Goal: Transaction & Acquisition: Purchase product/service

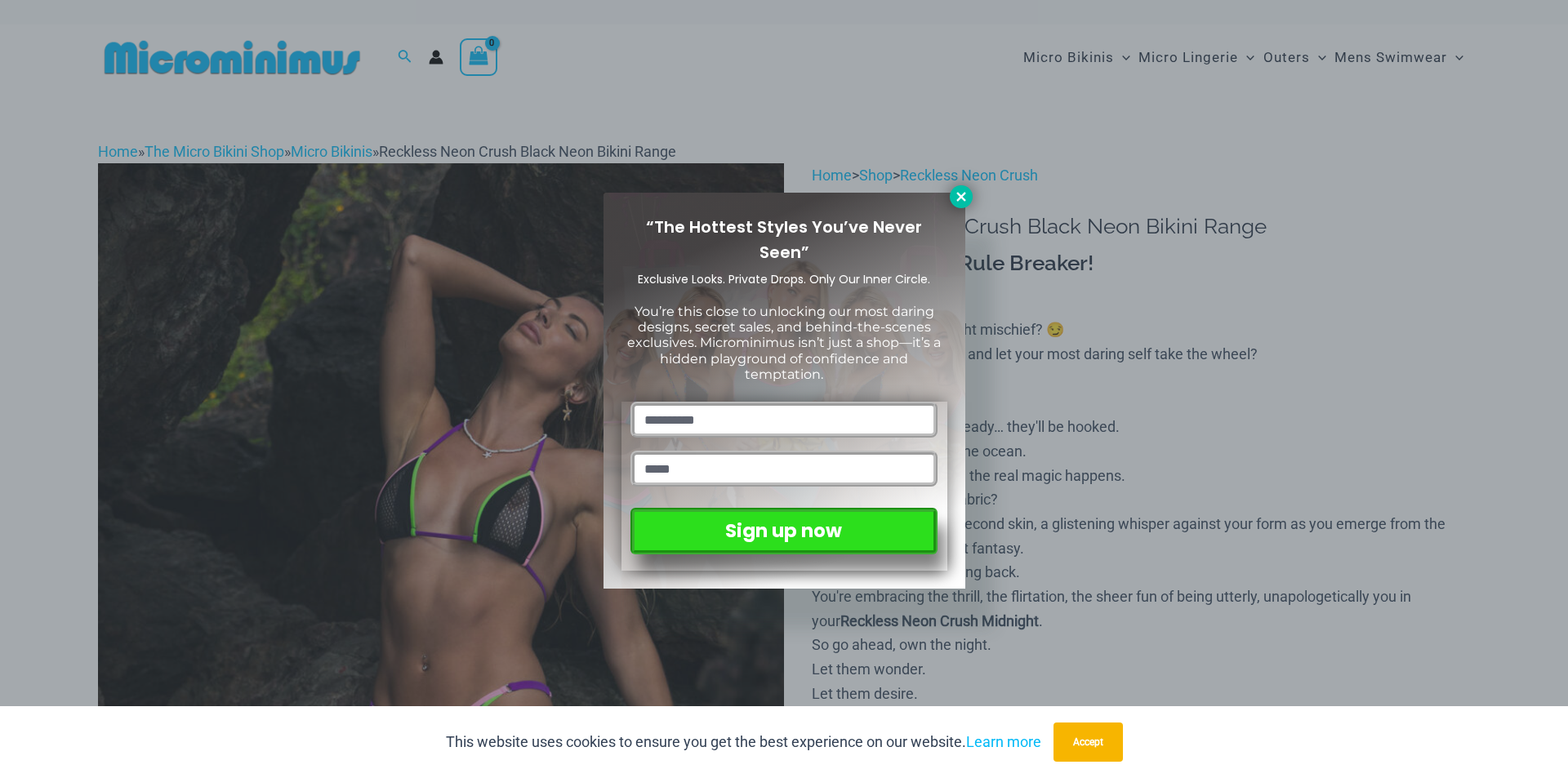
click at [951, 194] on button at bounding box center [961, 196] width 23 height 23
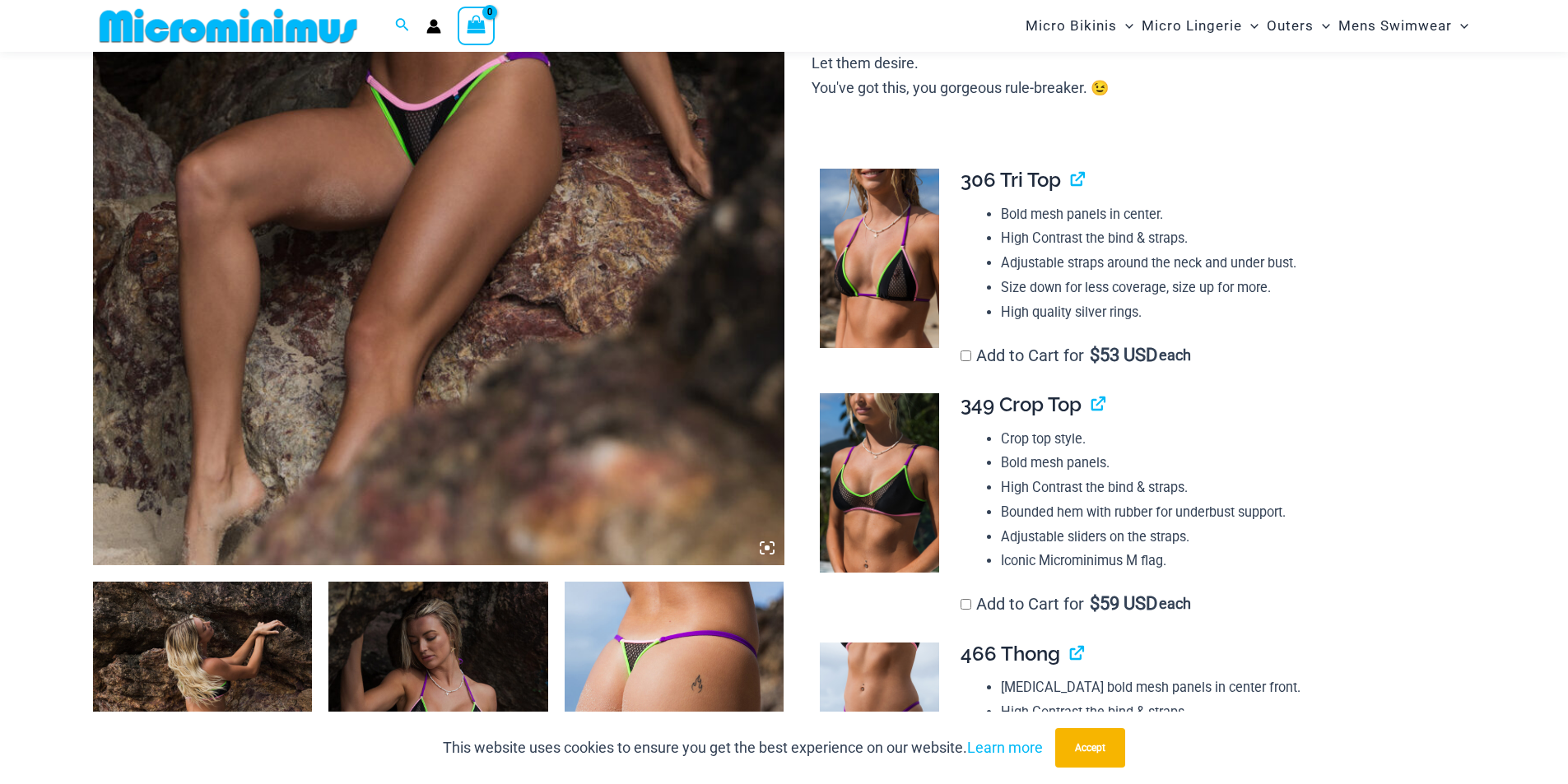
scroll to position [397, 0]
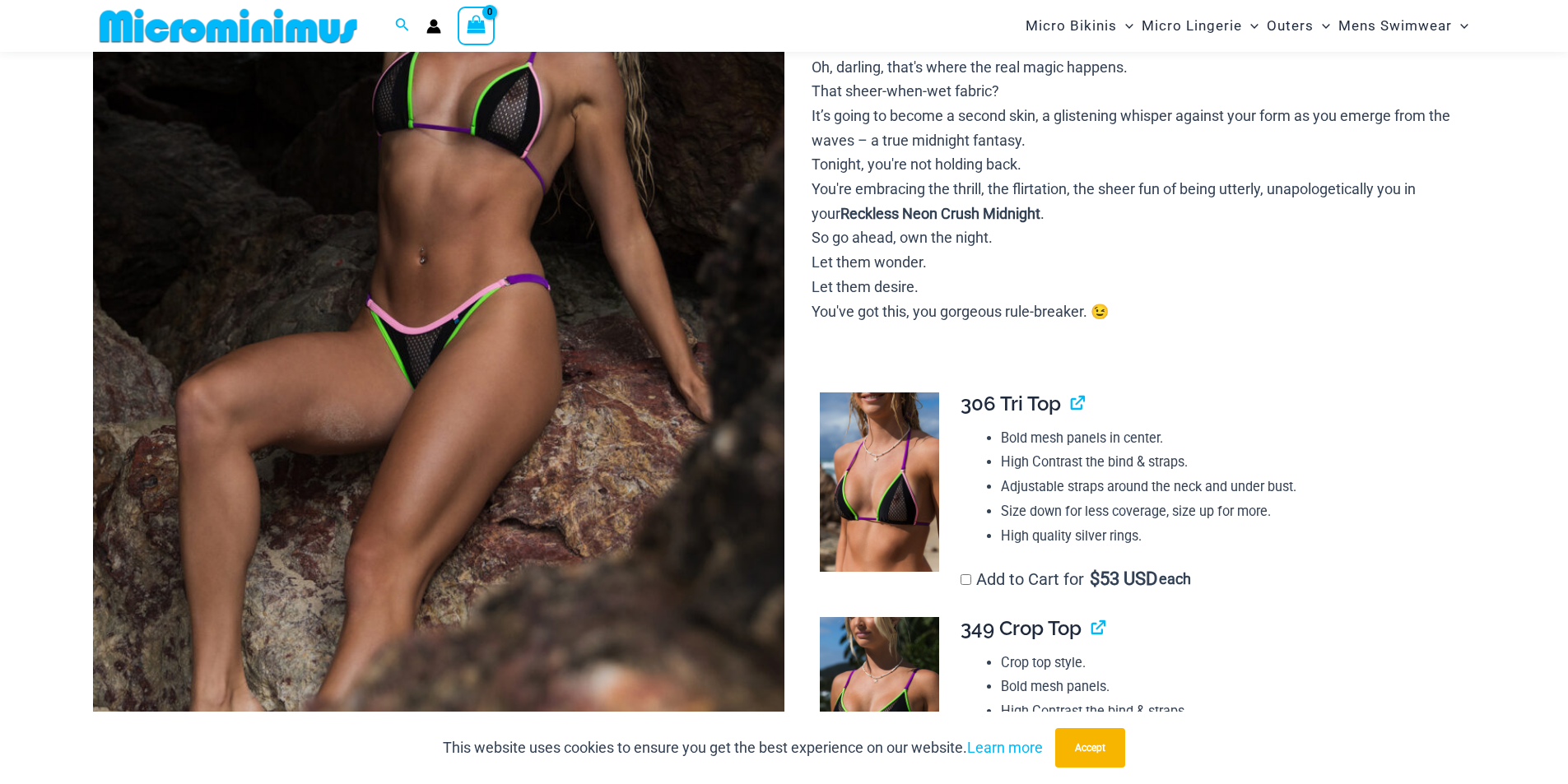
click at [498, 388] on img at bounding box center [438, 271] width 691 height 1037
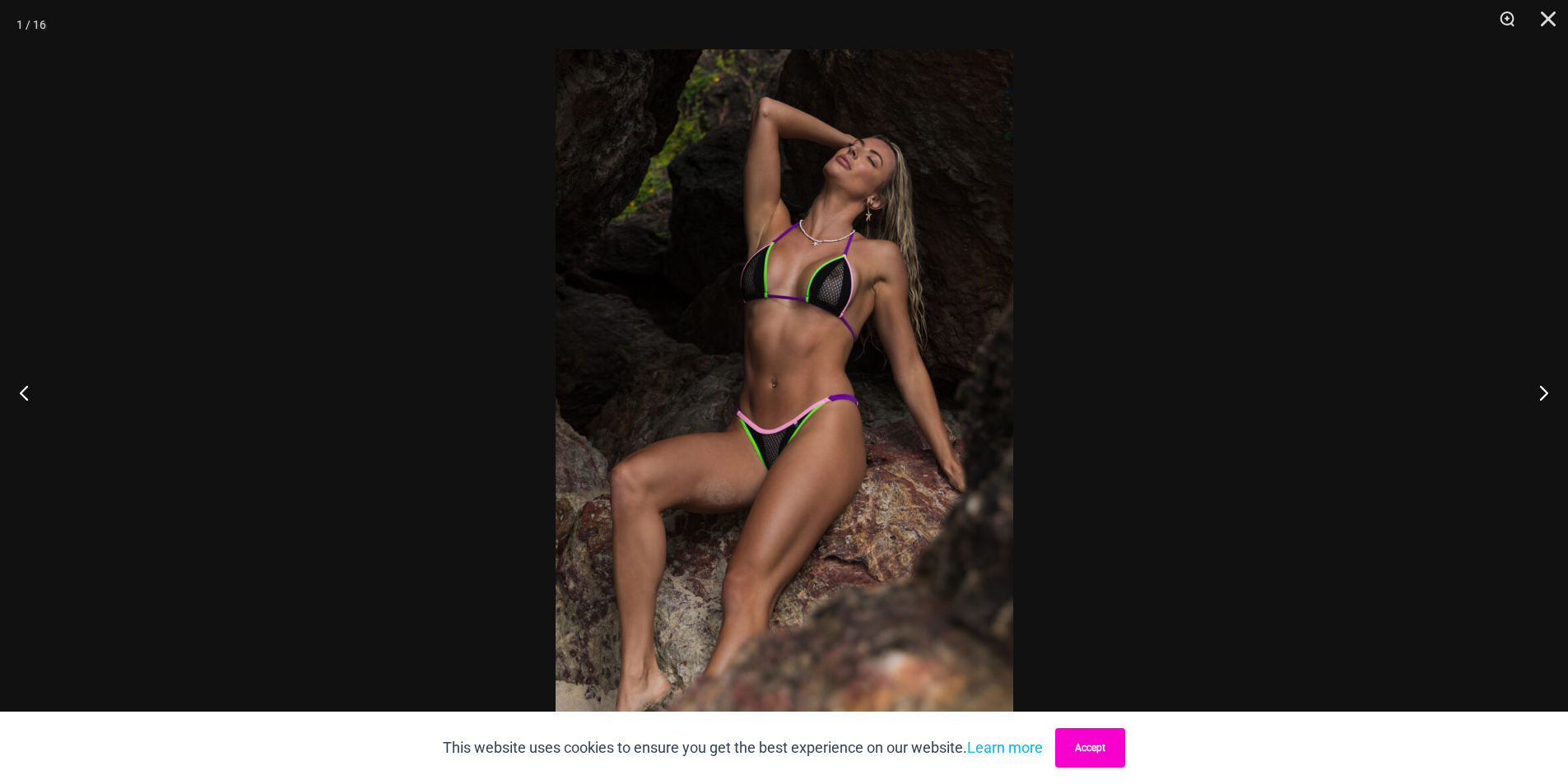
click at [1102, 742] on button "Accept" at bounding box center [1089, 747] width 70 height 40
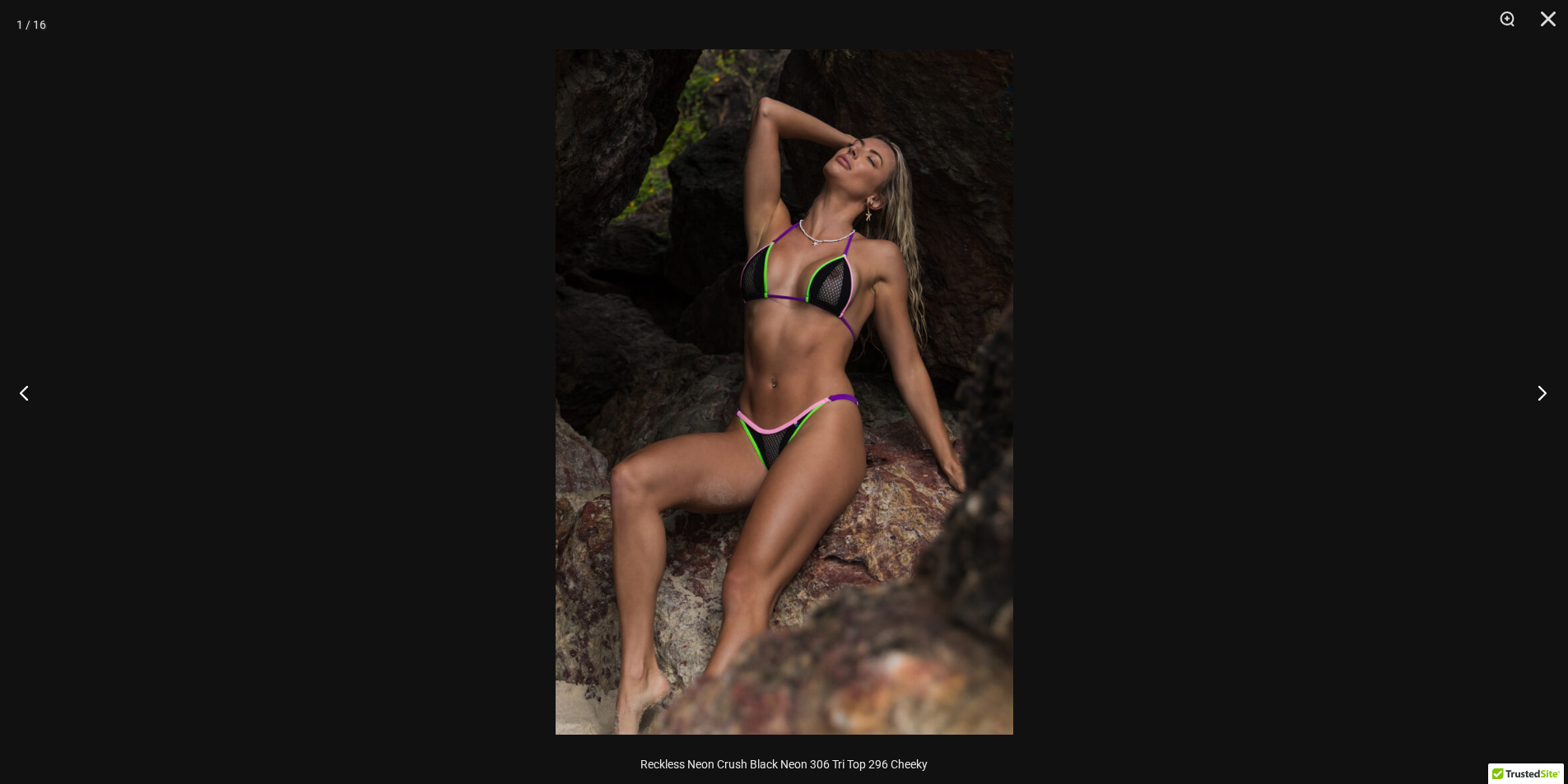
click at [1548, 389] on button "Next" at bounding box center [1537, 392] width 62 height 82
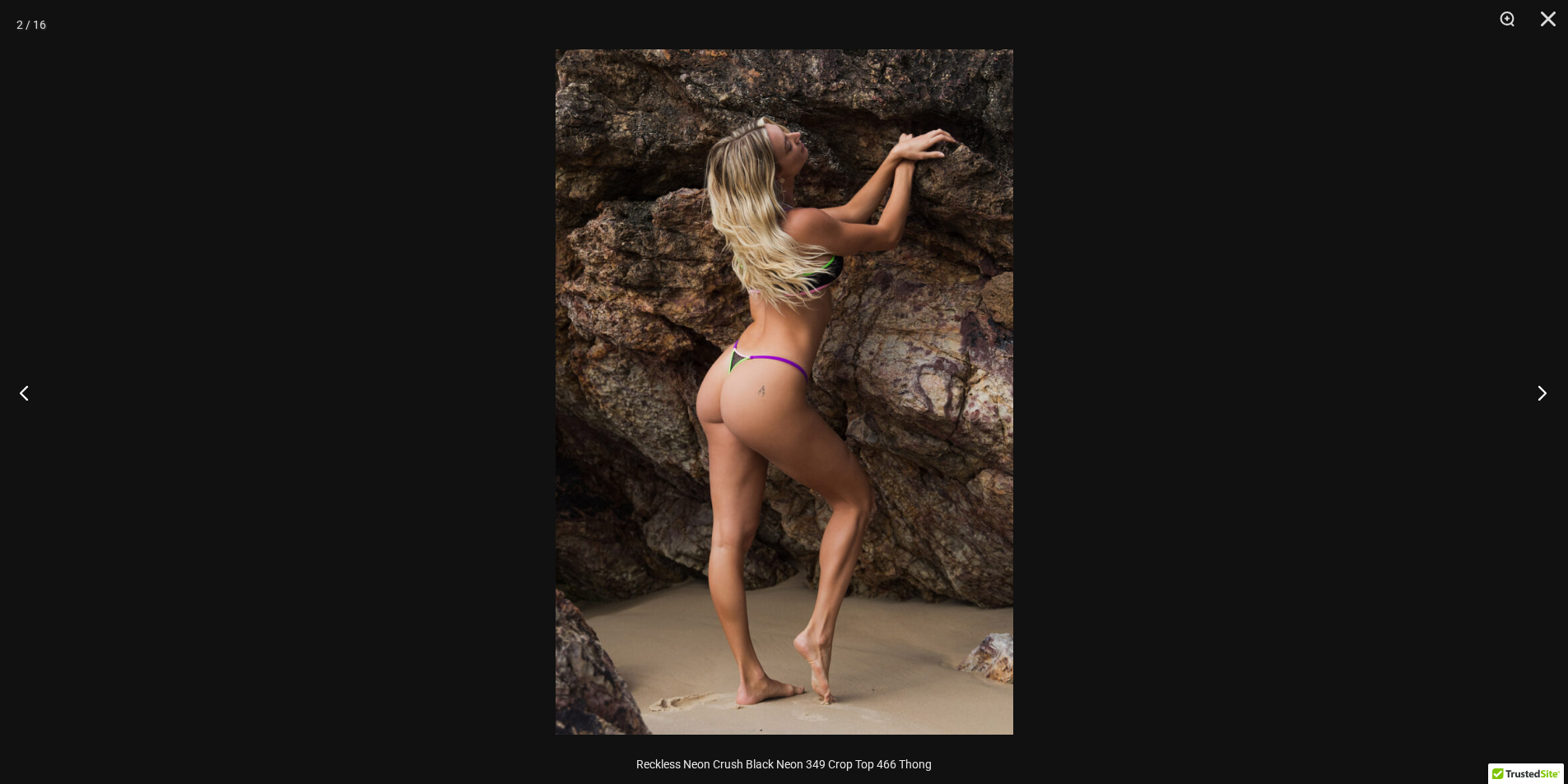
click at [1545, 389] on button "Next" at bounding box center [1537, 392] width 62 height 82
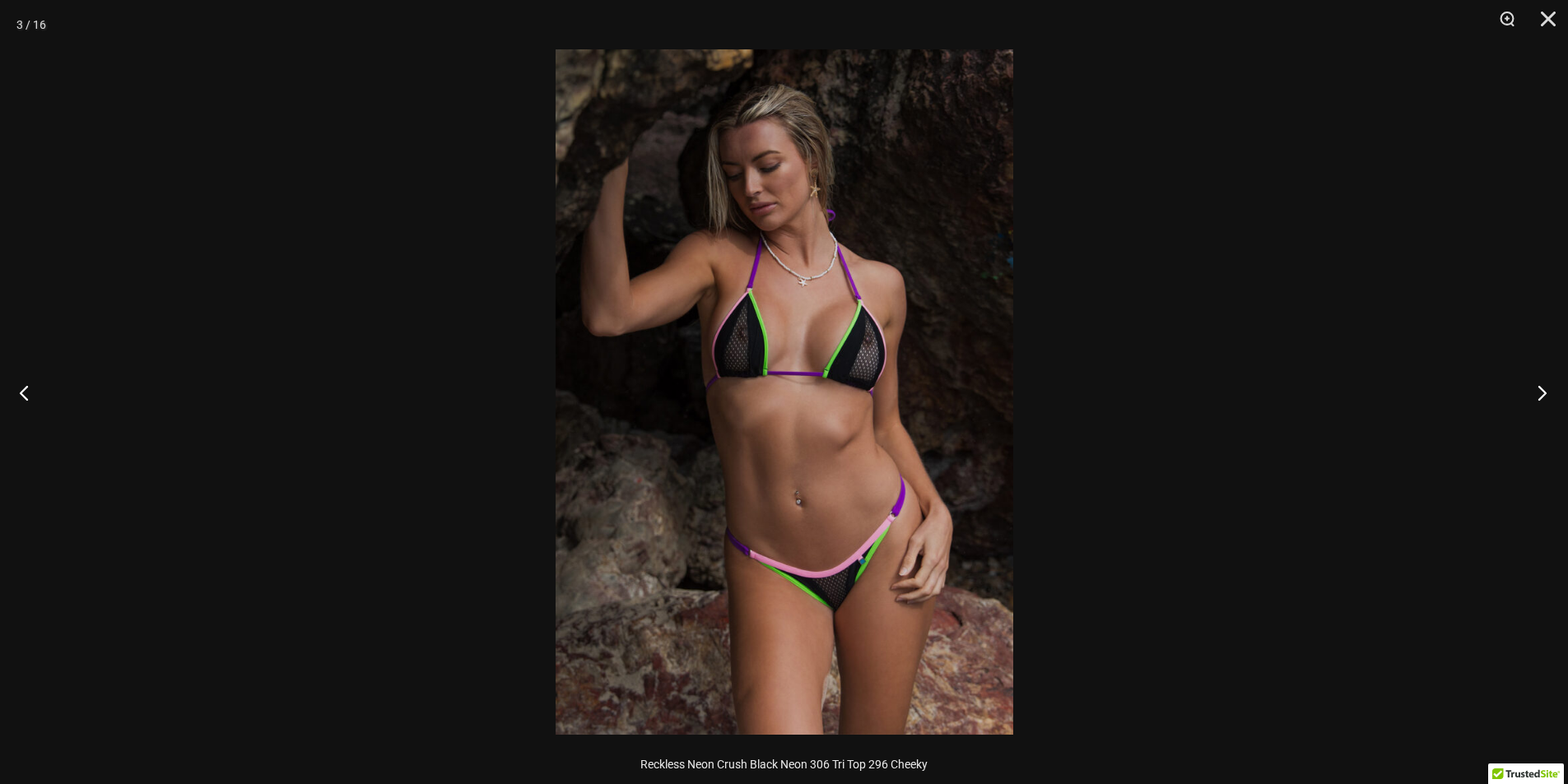
click at [1545, 389] on button "Next" at bounding box center [1537, 392] width 62 height 82
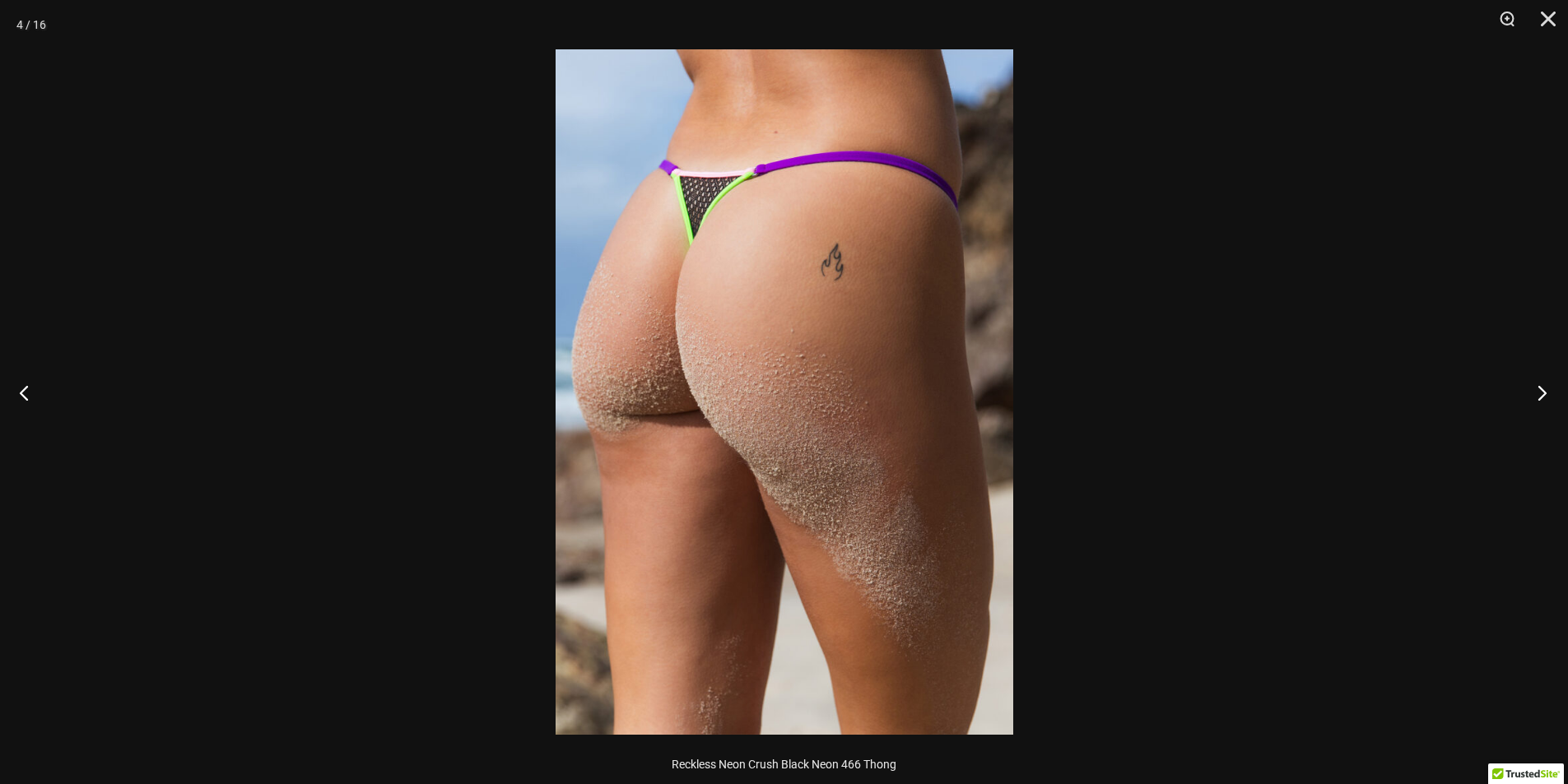
click at [1545, 389] on button "Next" at bounding box center [1537, 392] width 62 height 82
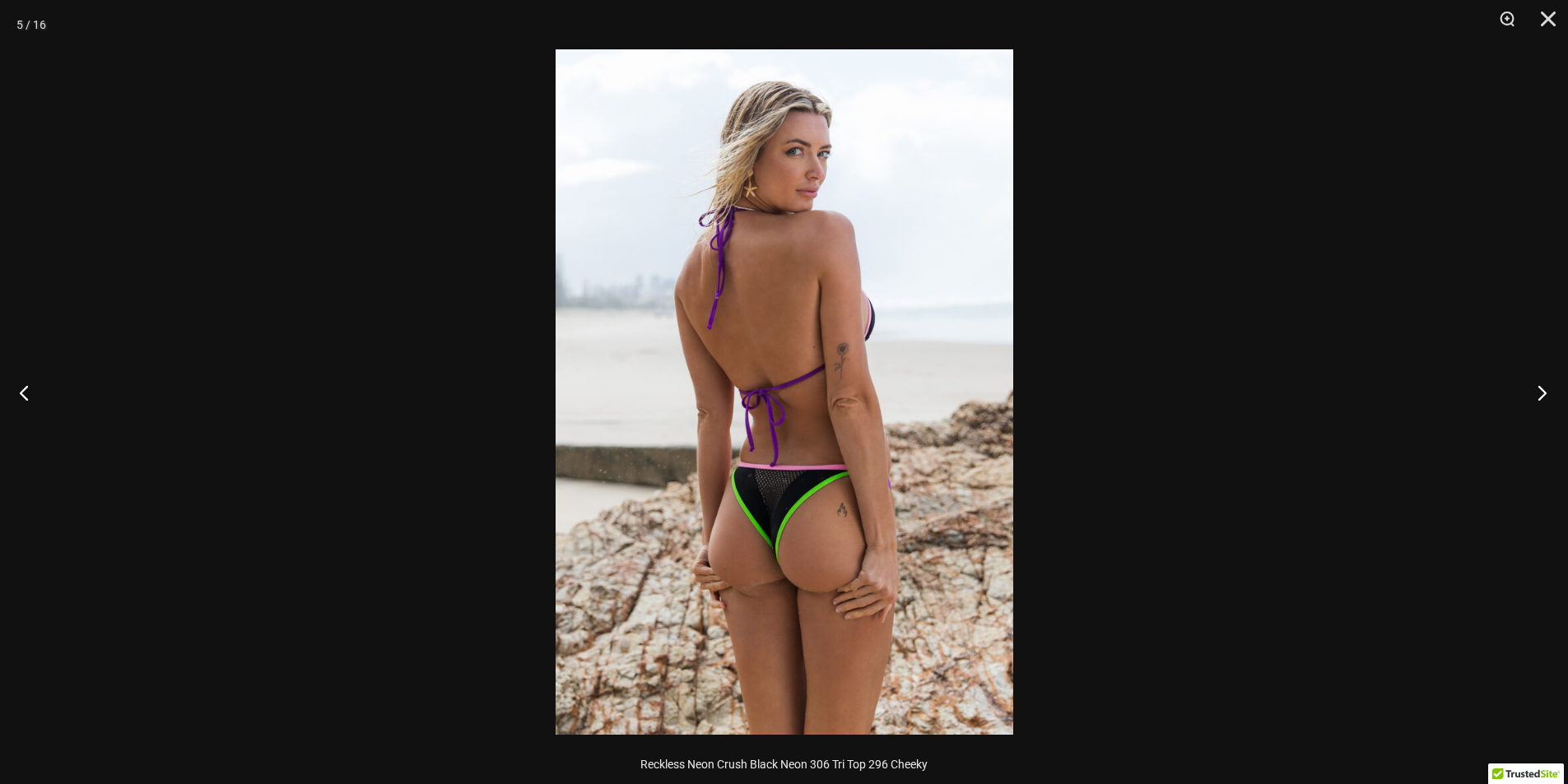
click at [1545, 389] on button "Next" at bounding box center [1537, 392] width 62 height 82
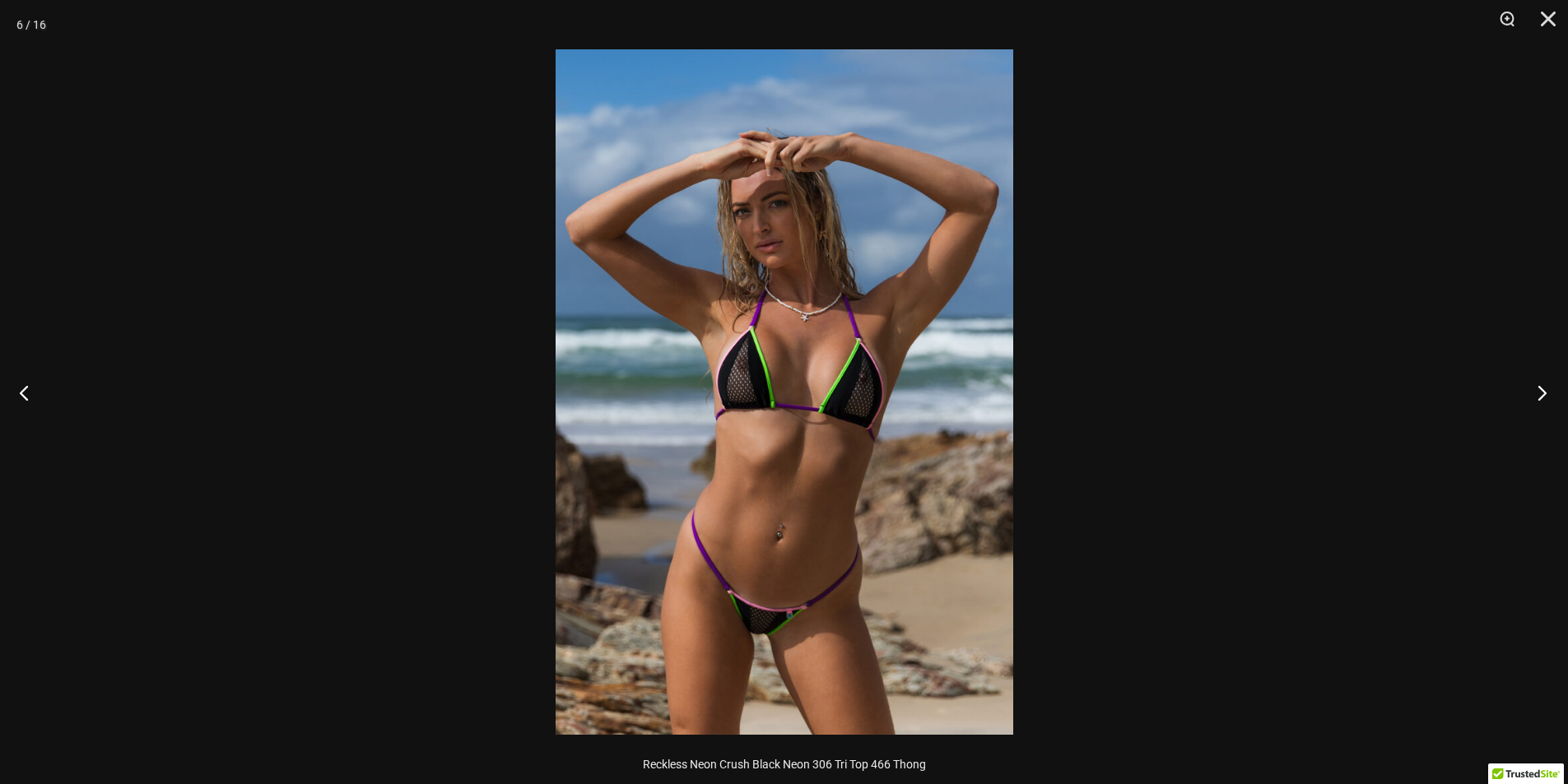
click at [1545, 389] on button "Next" at bounding box center [1537, 392] width 62 height 82
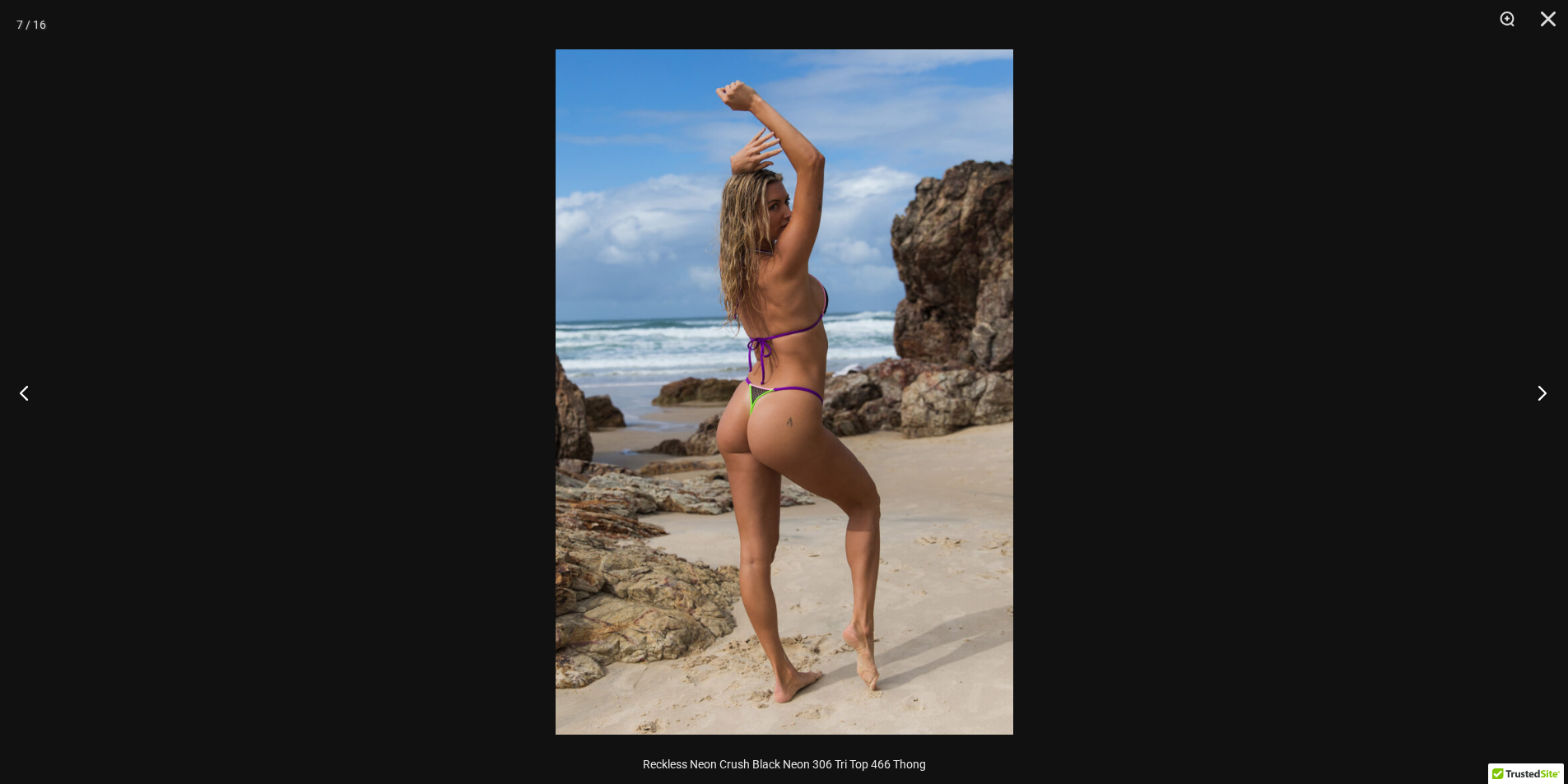
click at [1545, 389] on button "Next" at bounding box center [1537, 392] width 62 height 82
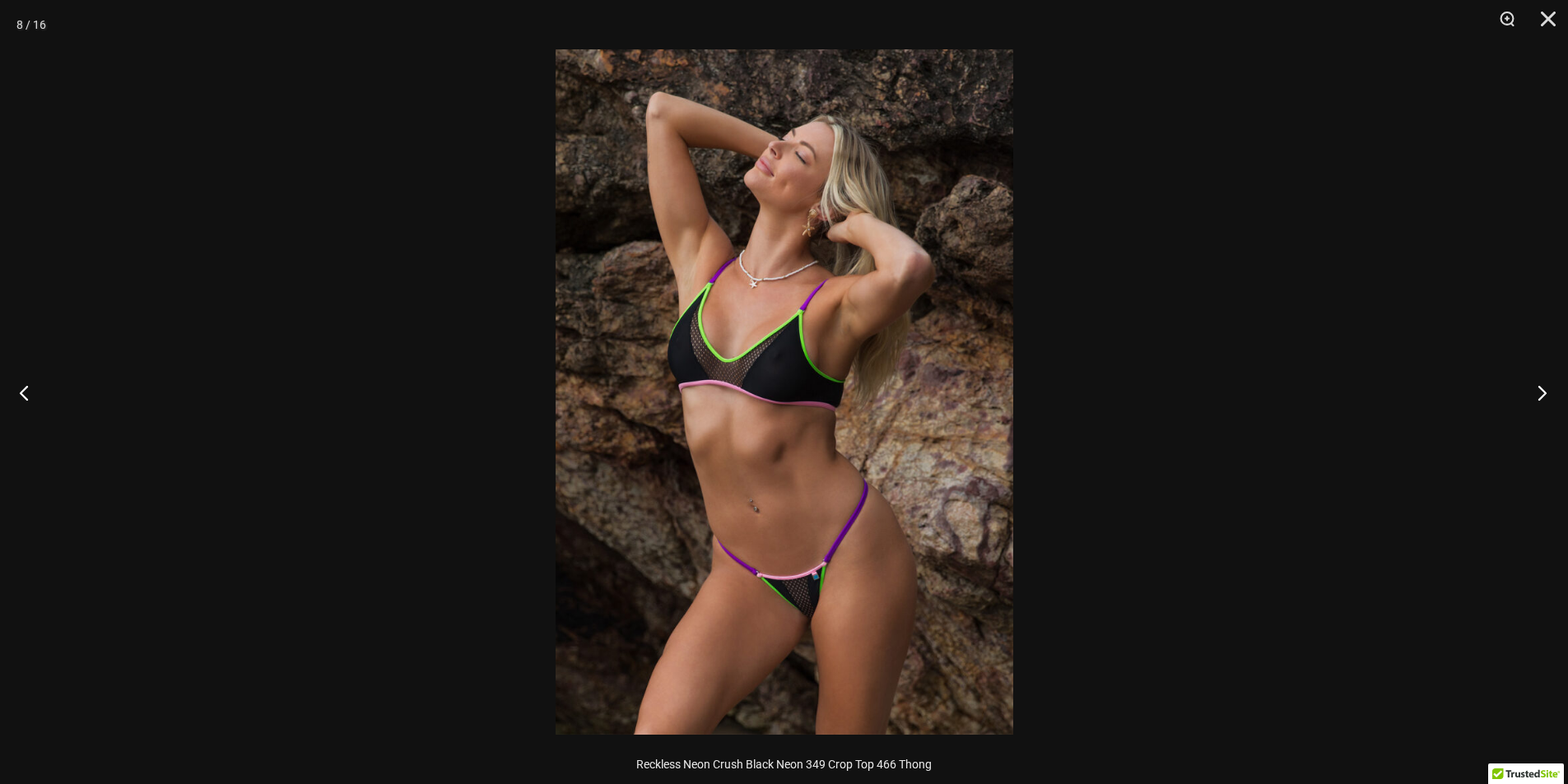
click at [1545, 389] on button "Next" at bounding box center [1537, 392] width 62 height 82
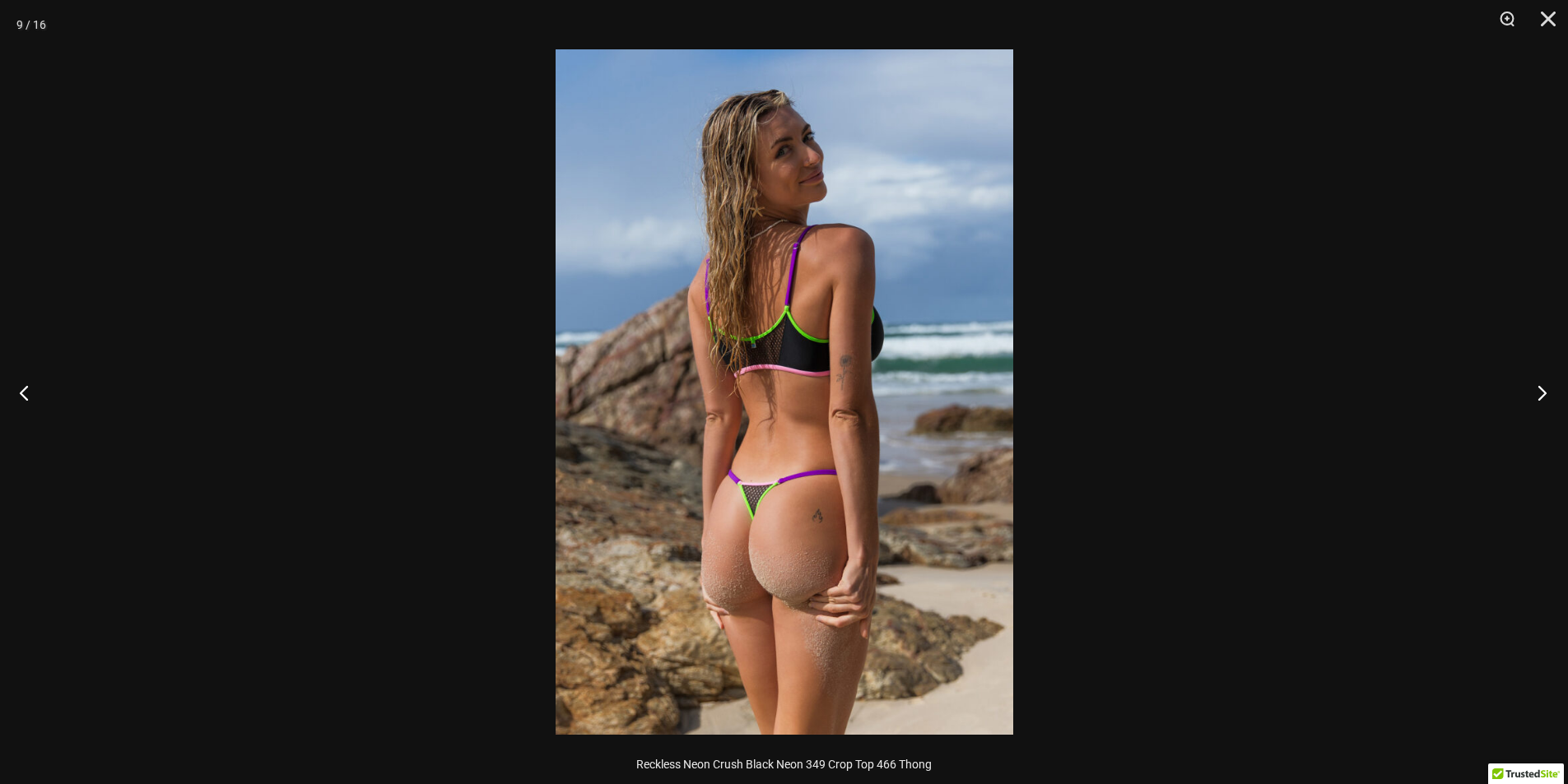
click at [1545, 389] on button "Next" at bounding box center [1537, 392] width 62 height 82
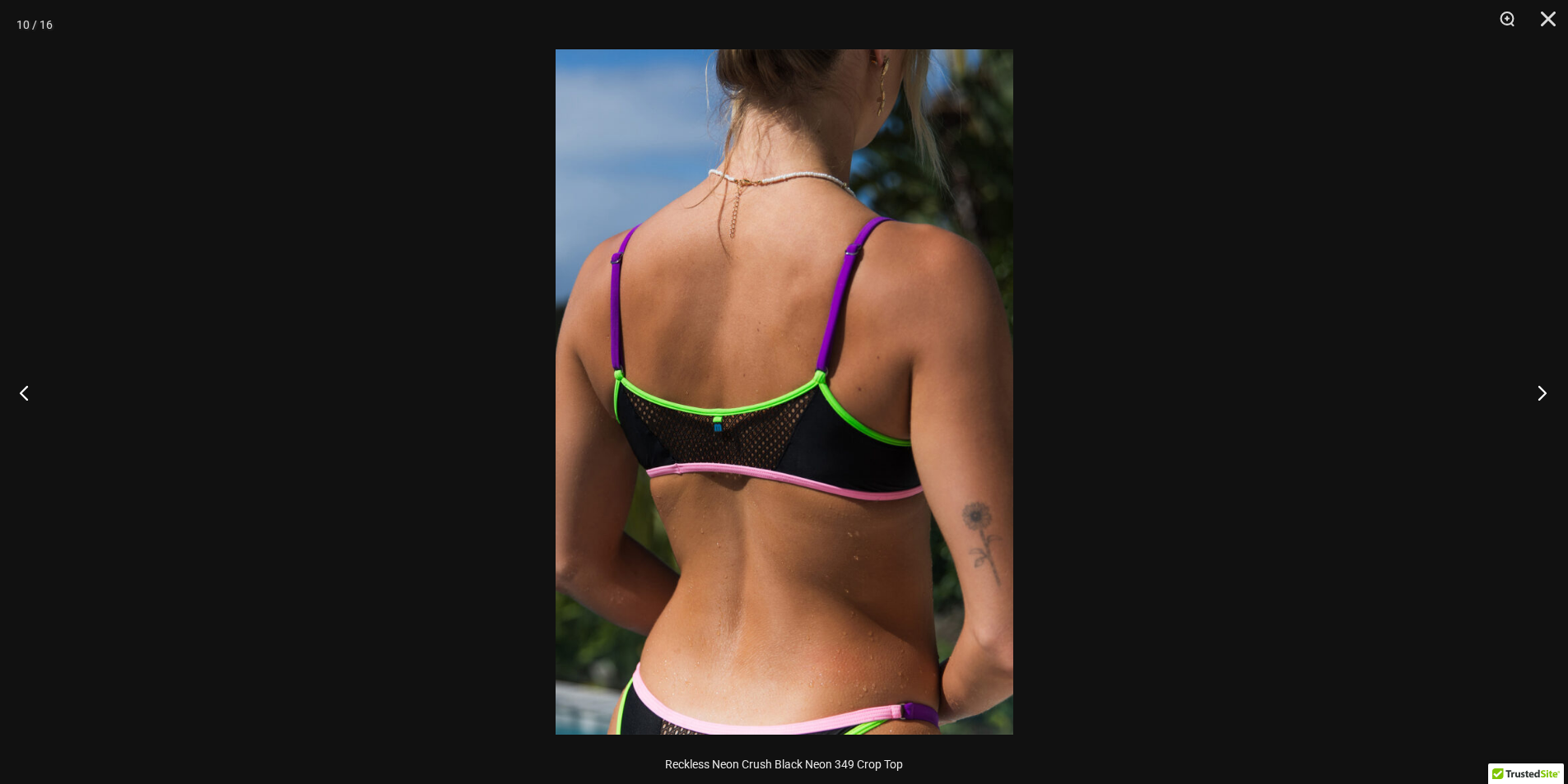
click at [1545, 389] on button "Next" at bounding box center [1537, 392] width 62 height 82
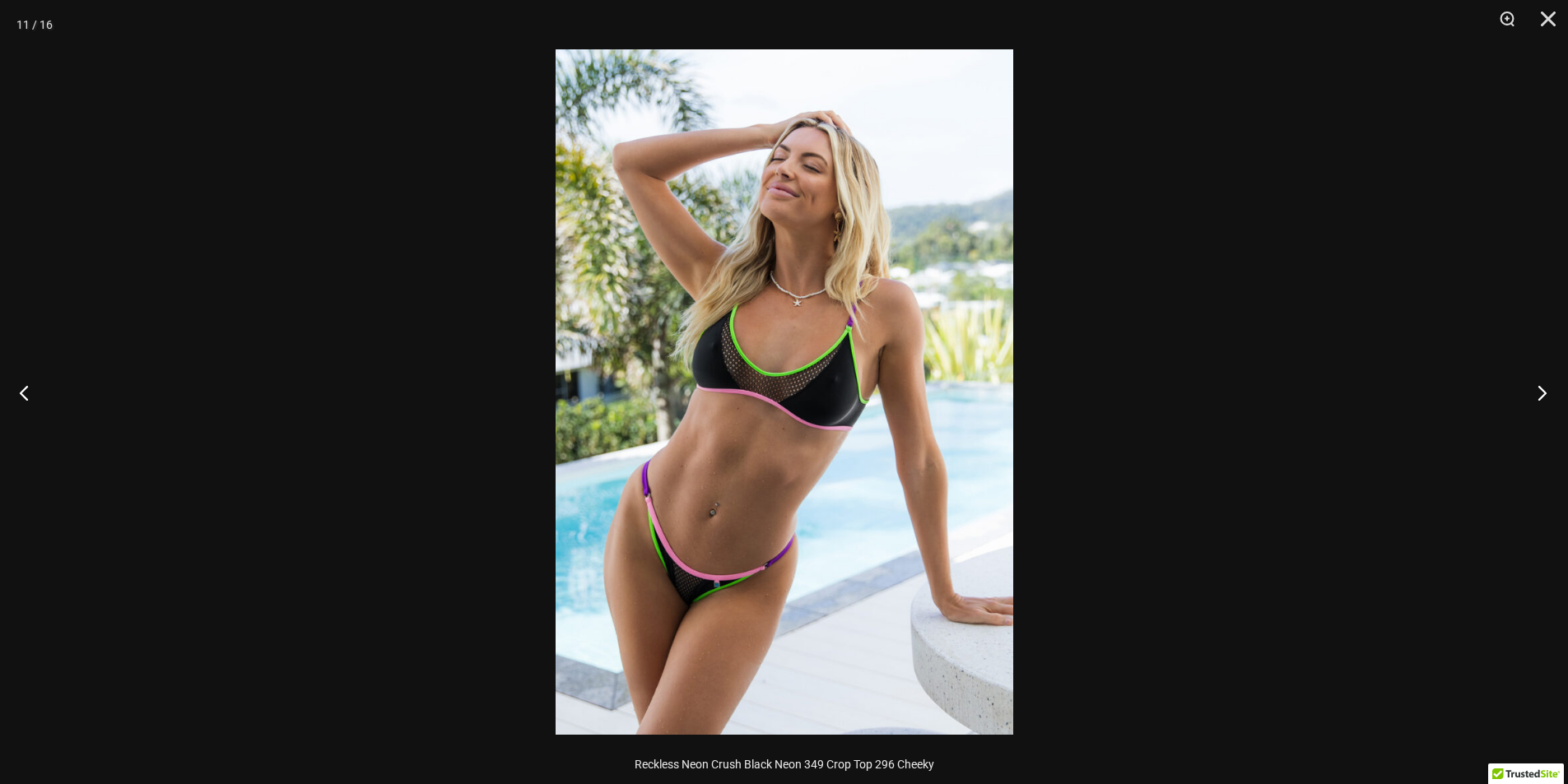
click at [1545, 389] on button "Next" at bounding box center [1537, 392] width 62 height 82
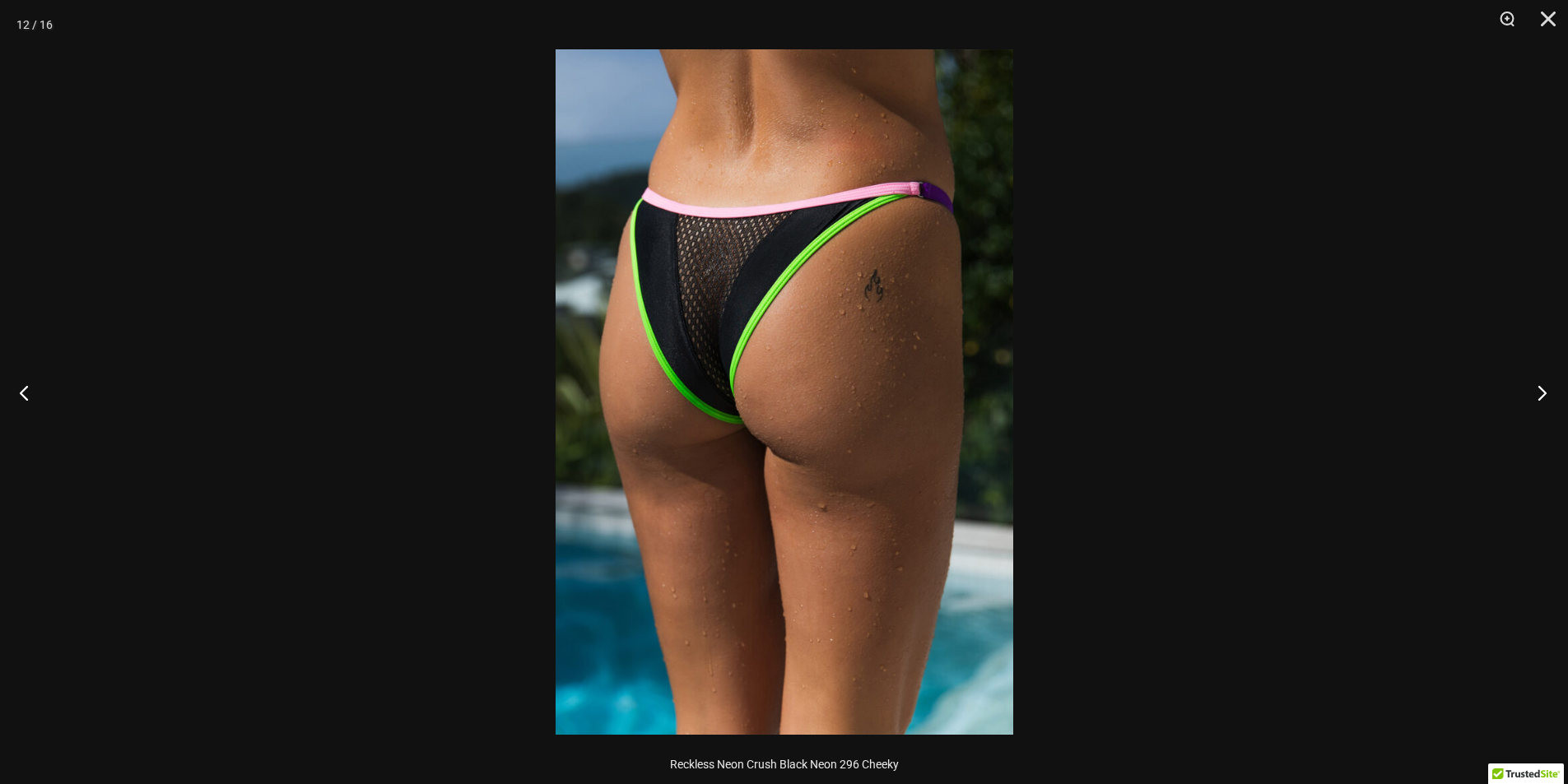
click at [1545, 389] on button "Next" at bounding box center [1537, 392] width 62 height 82
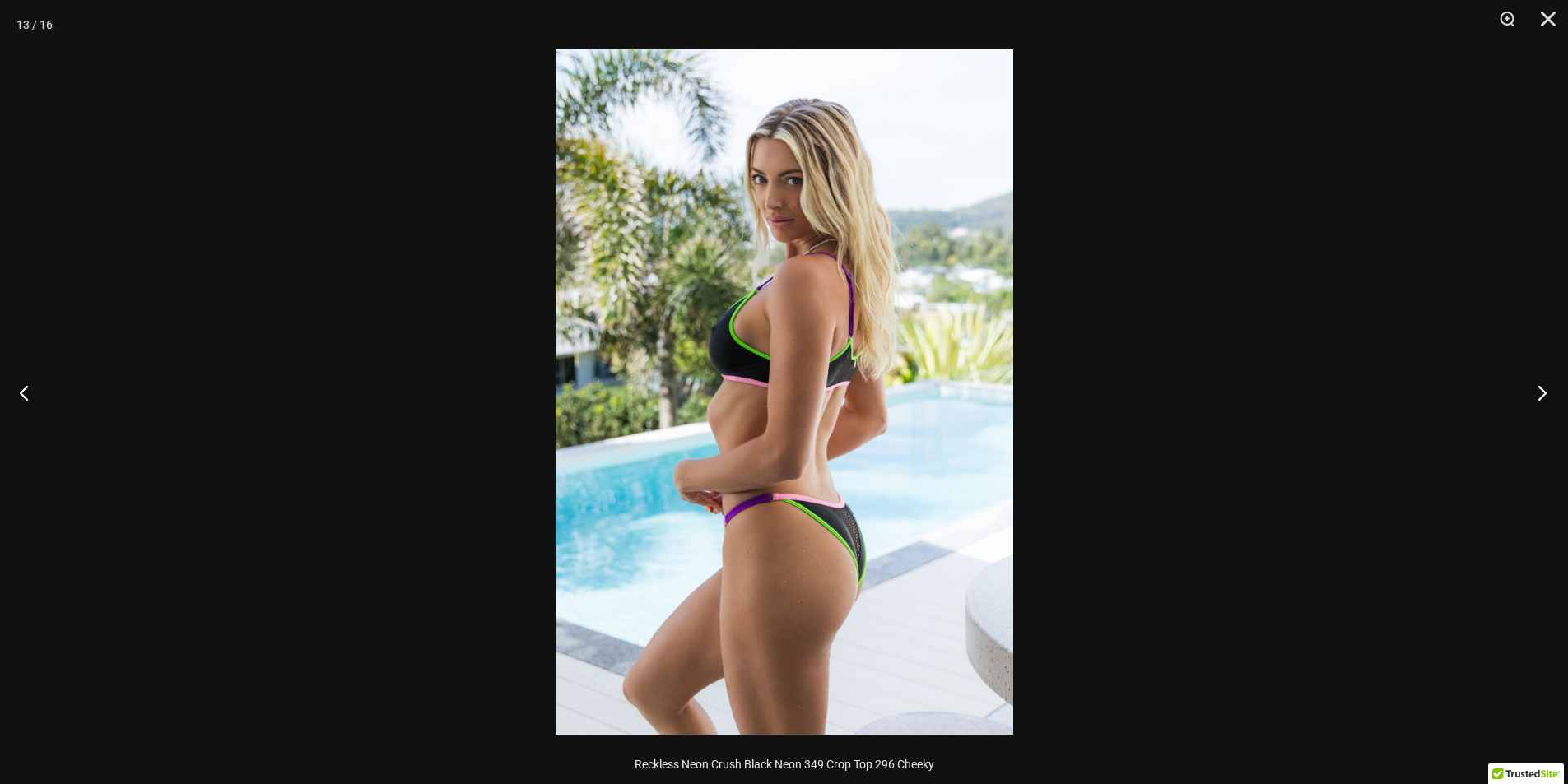
click at [1545, 389] on button "Next" at bounding box center [1537, 392] width 62 height 82
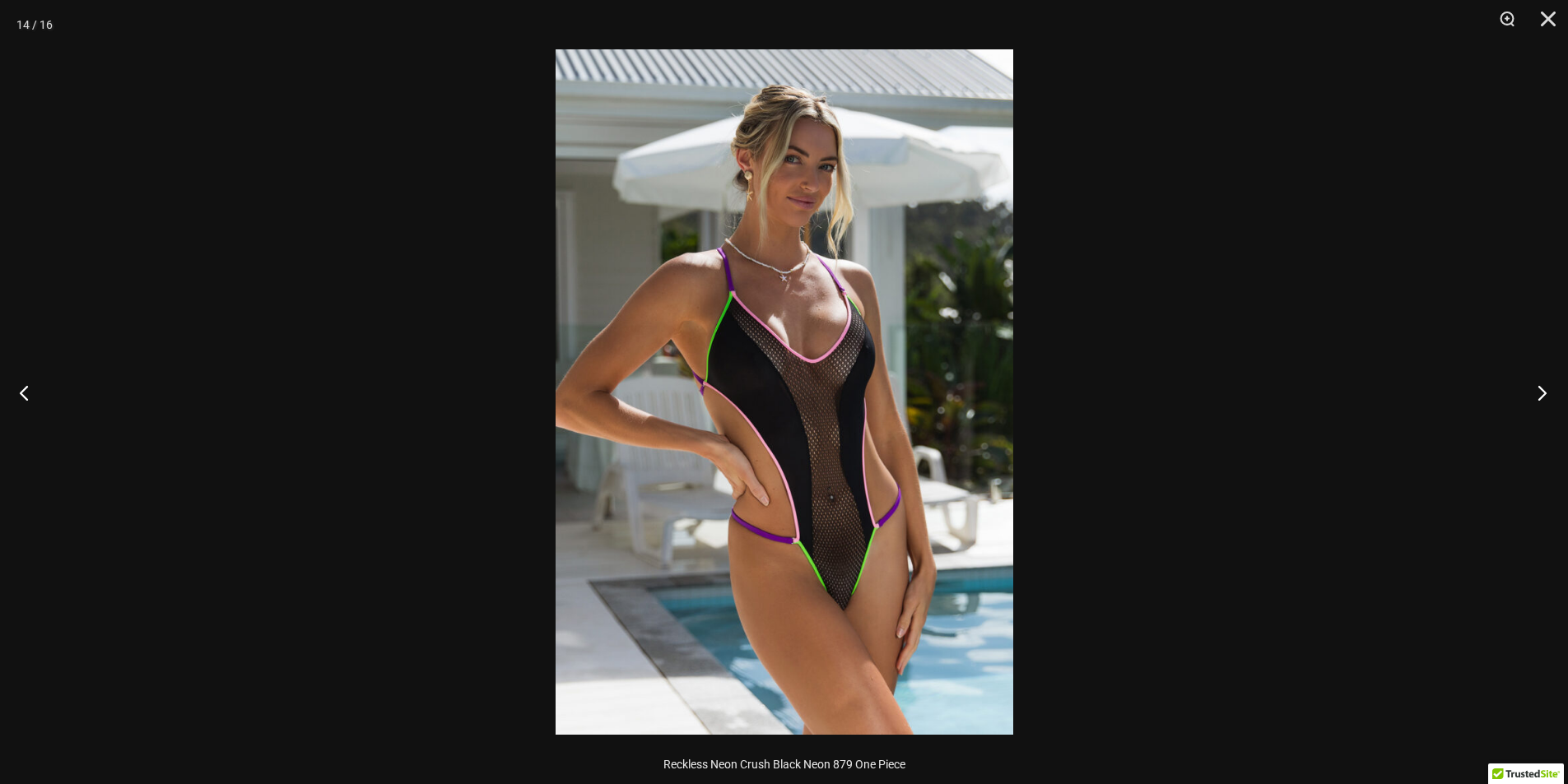
click at [1545, 389] on button "Next" at bounding box center [1537, 392] width 62 height 82
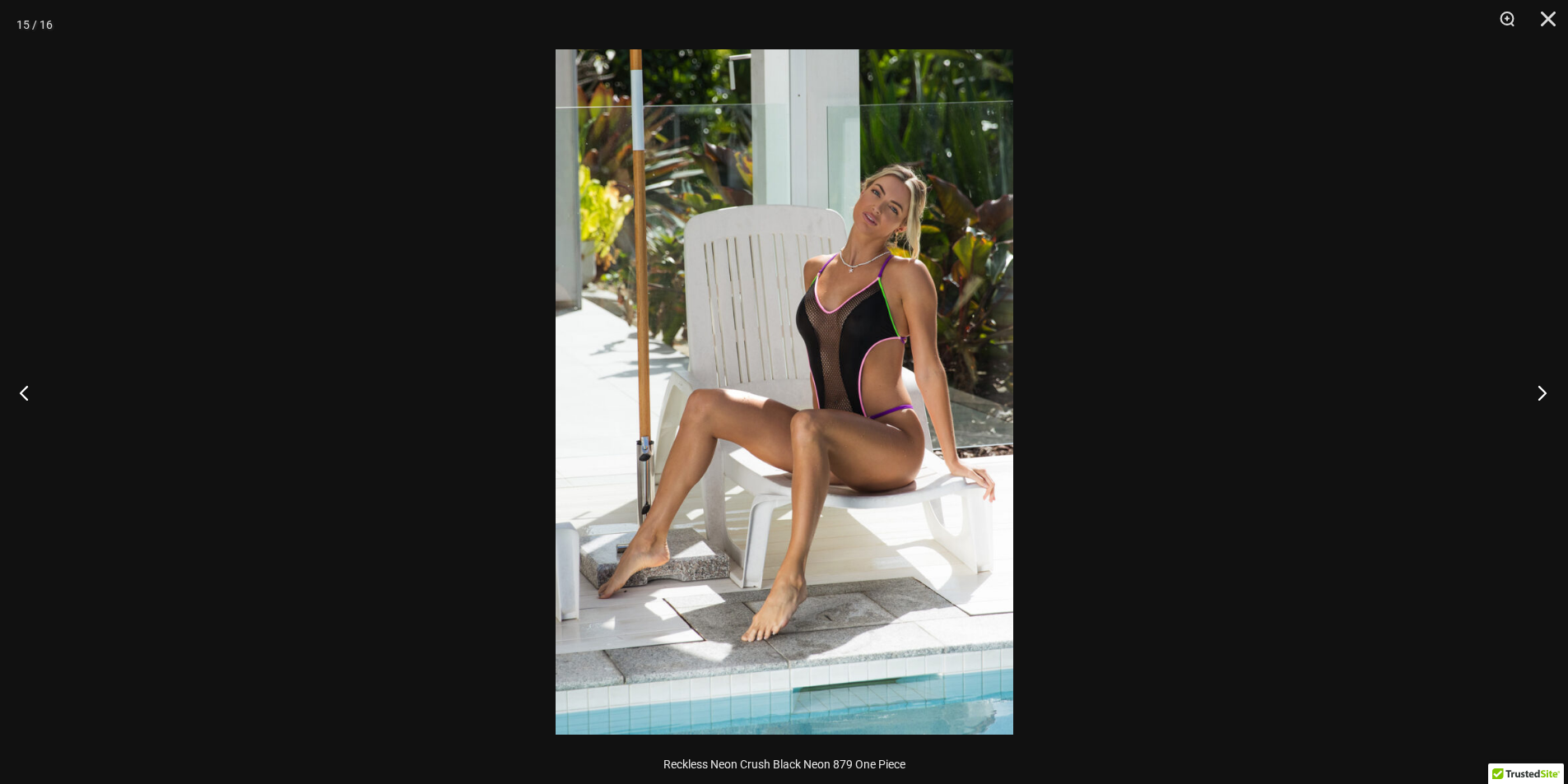
click at [1545, 389] on button "Next" at bounding box center [1537, 392] width 62 height 82
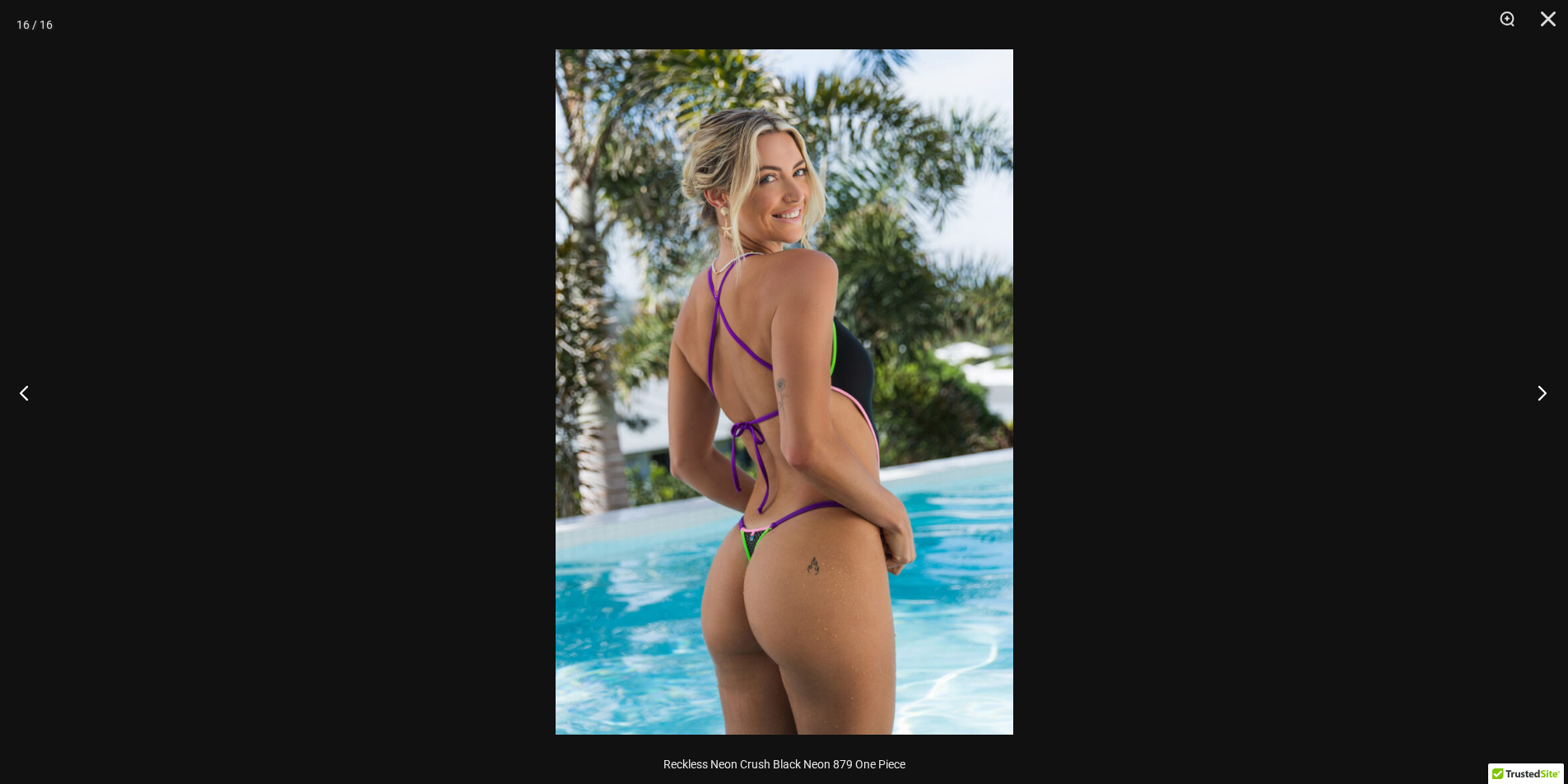
click at [1545, 389] on button "Next" at bounding box center [1537, 392] width 62 height 82
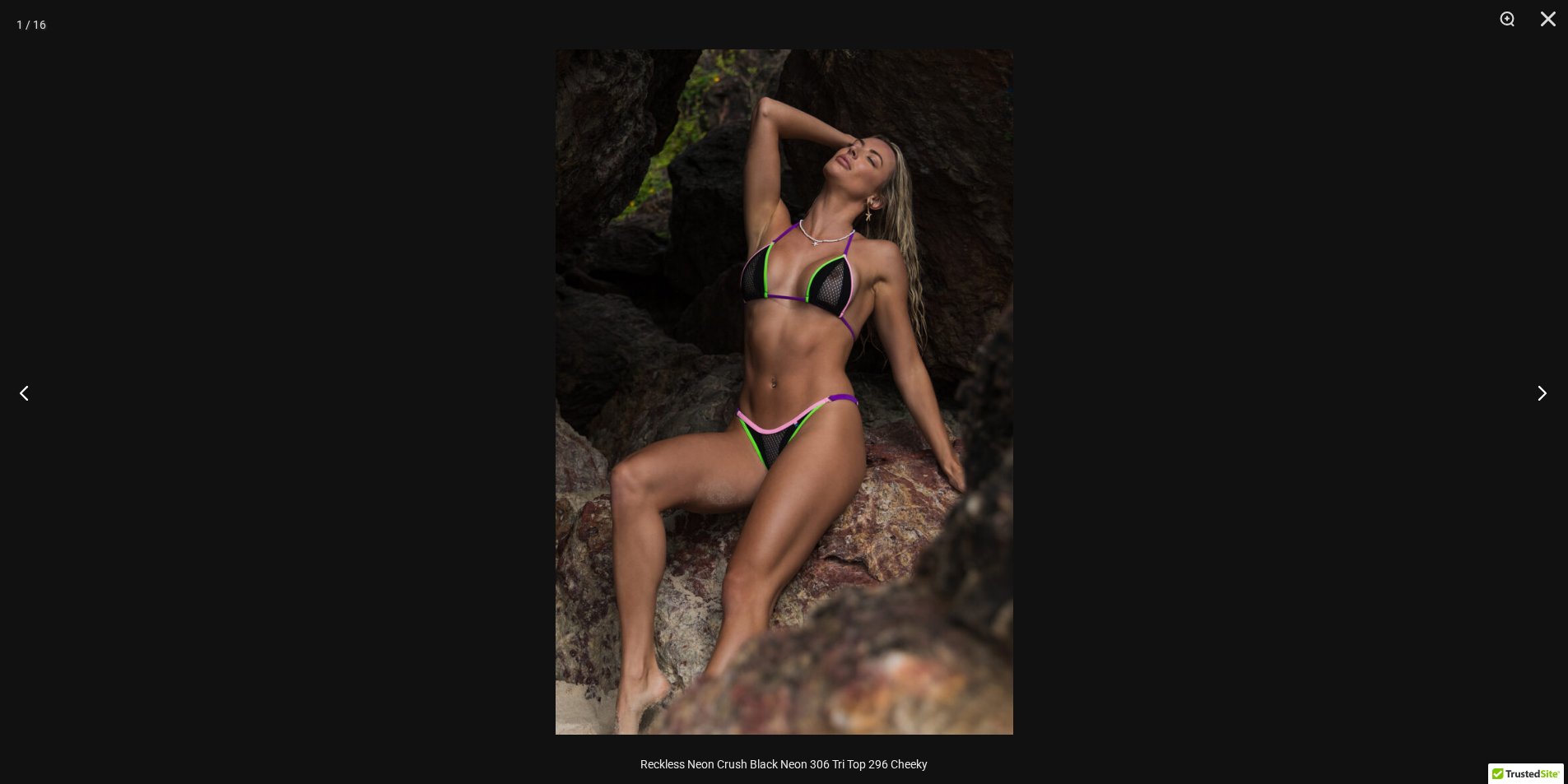
click at [1545, 389] on button "Next" at bounding box center [1537, 392] width 62 height 82
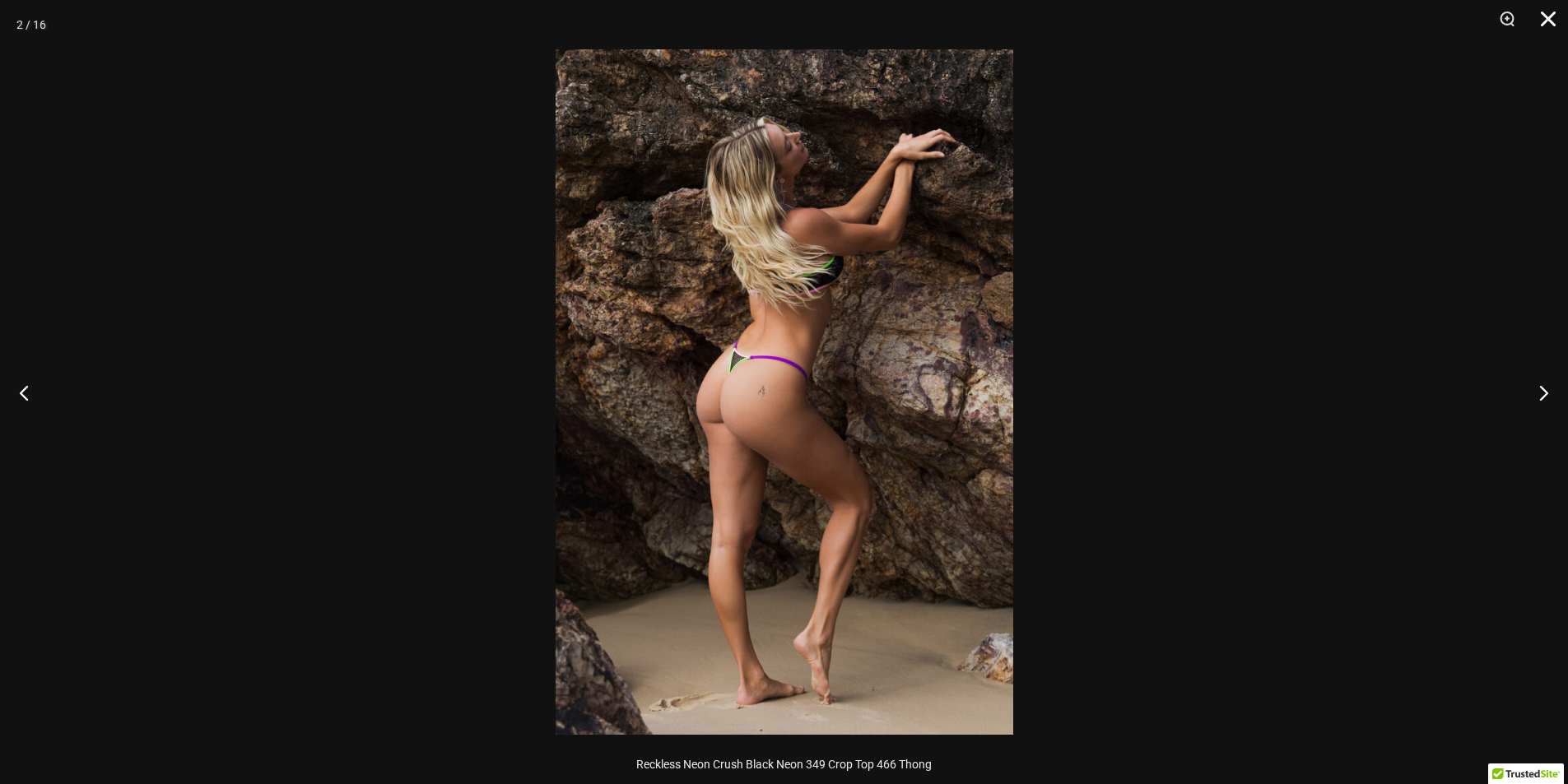
click at [1552, 22] on button "Close" at bounding box center [1541, 25] width 42 height 49
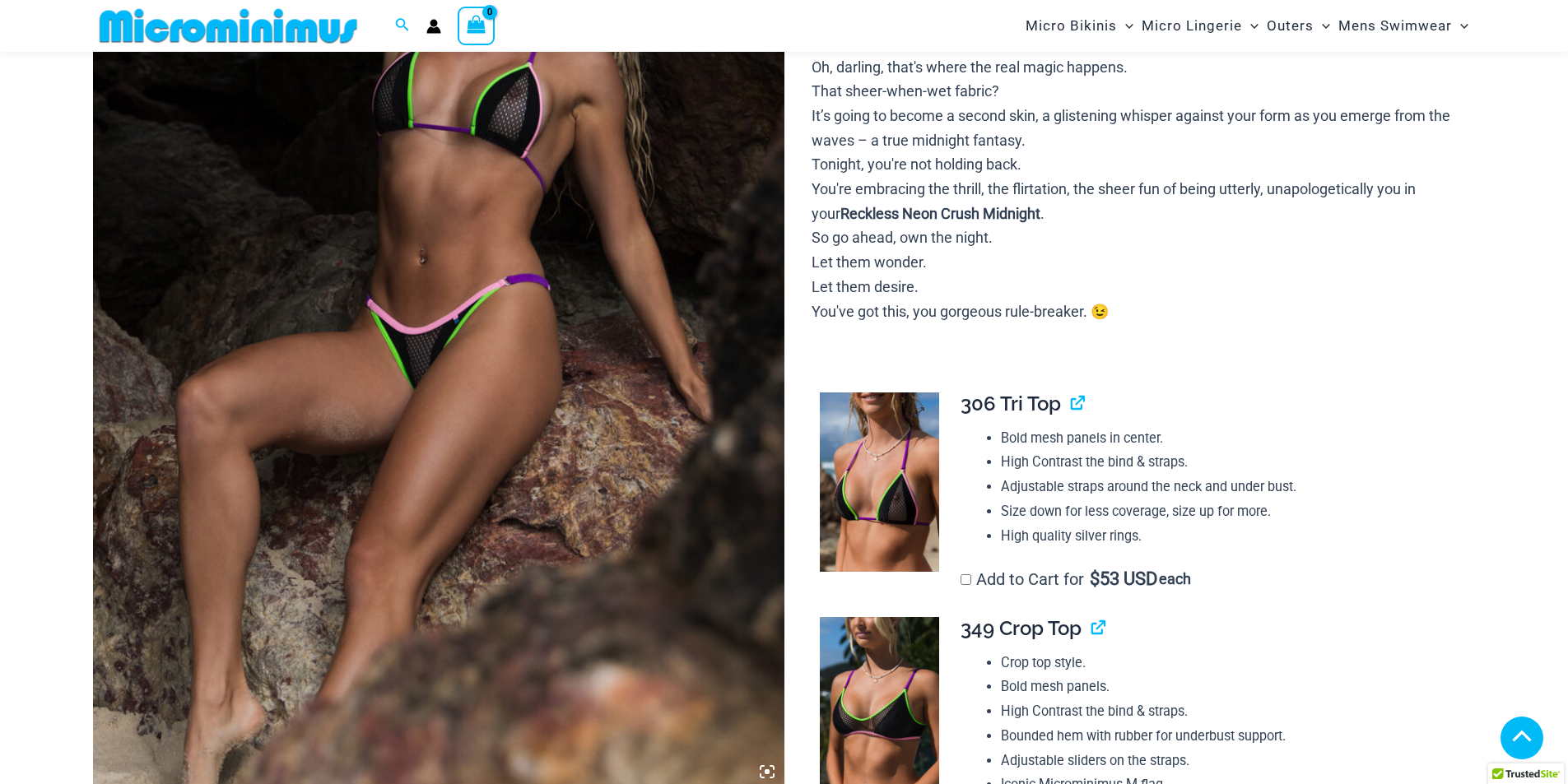
click at [902, 465] on img at bounding box center [879, 481] width 119 height 179
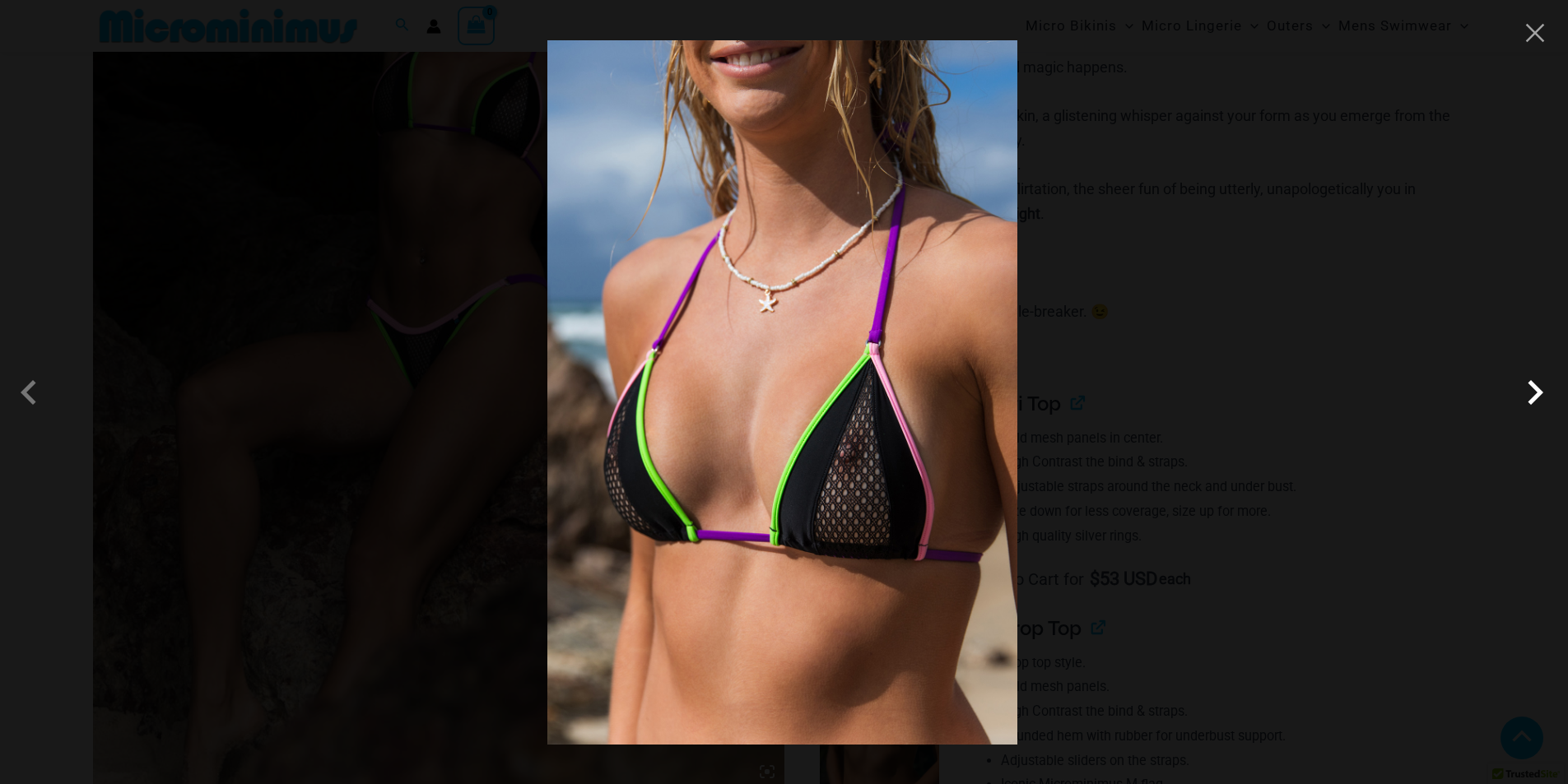
click at [1539, 391] on span at bounding box center [1534, 392] width 49 height 49
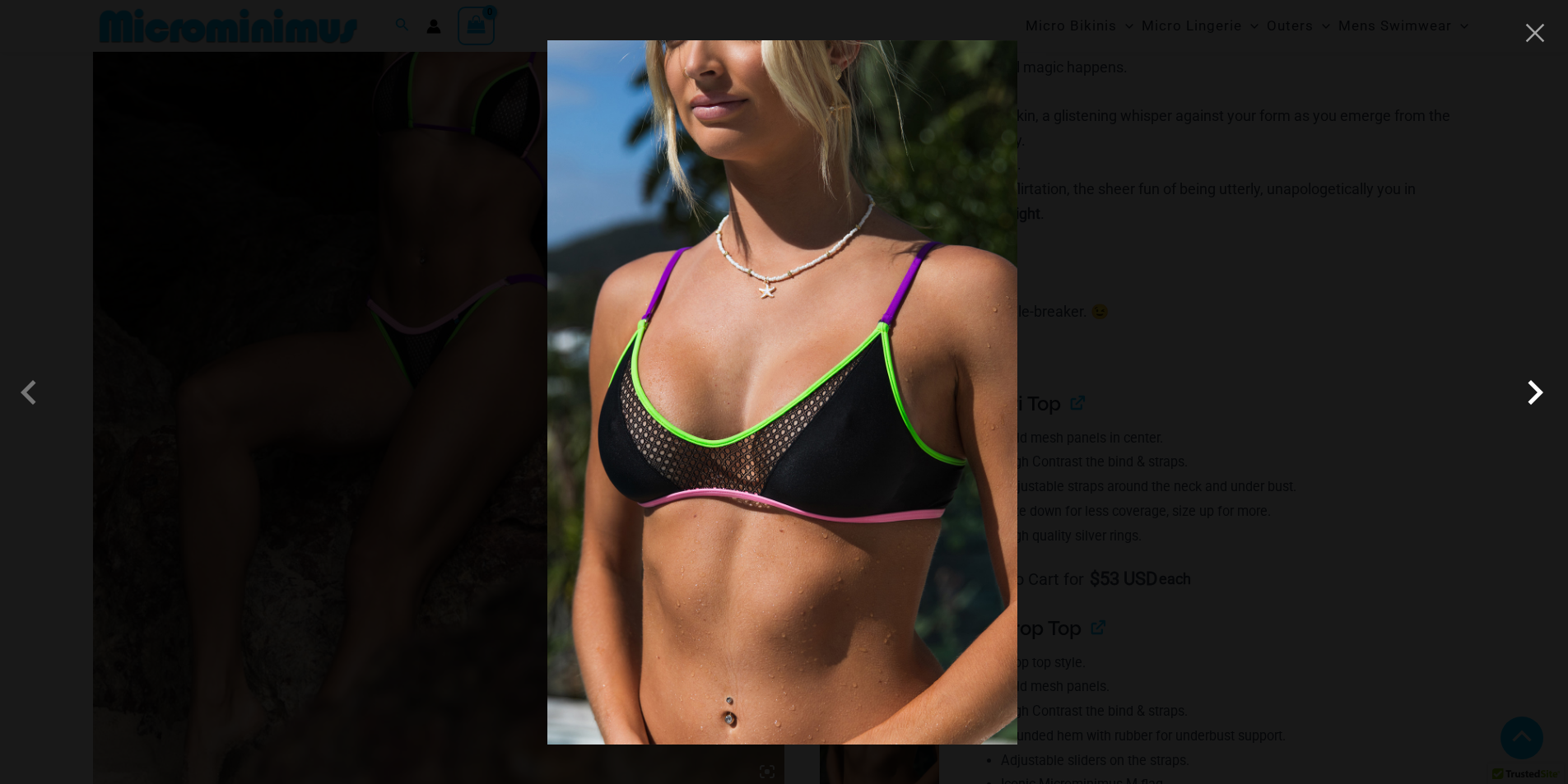
click at [1539, 391] on span at bounding box center [1534, 392] width 49 height 49
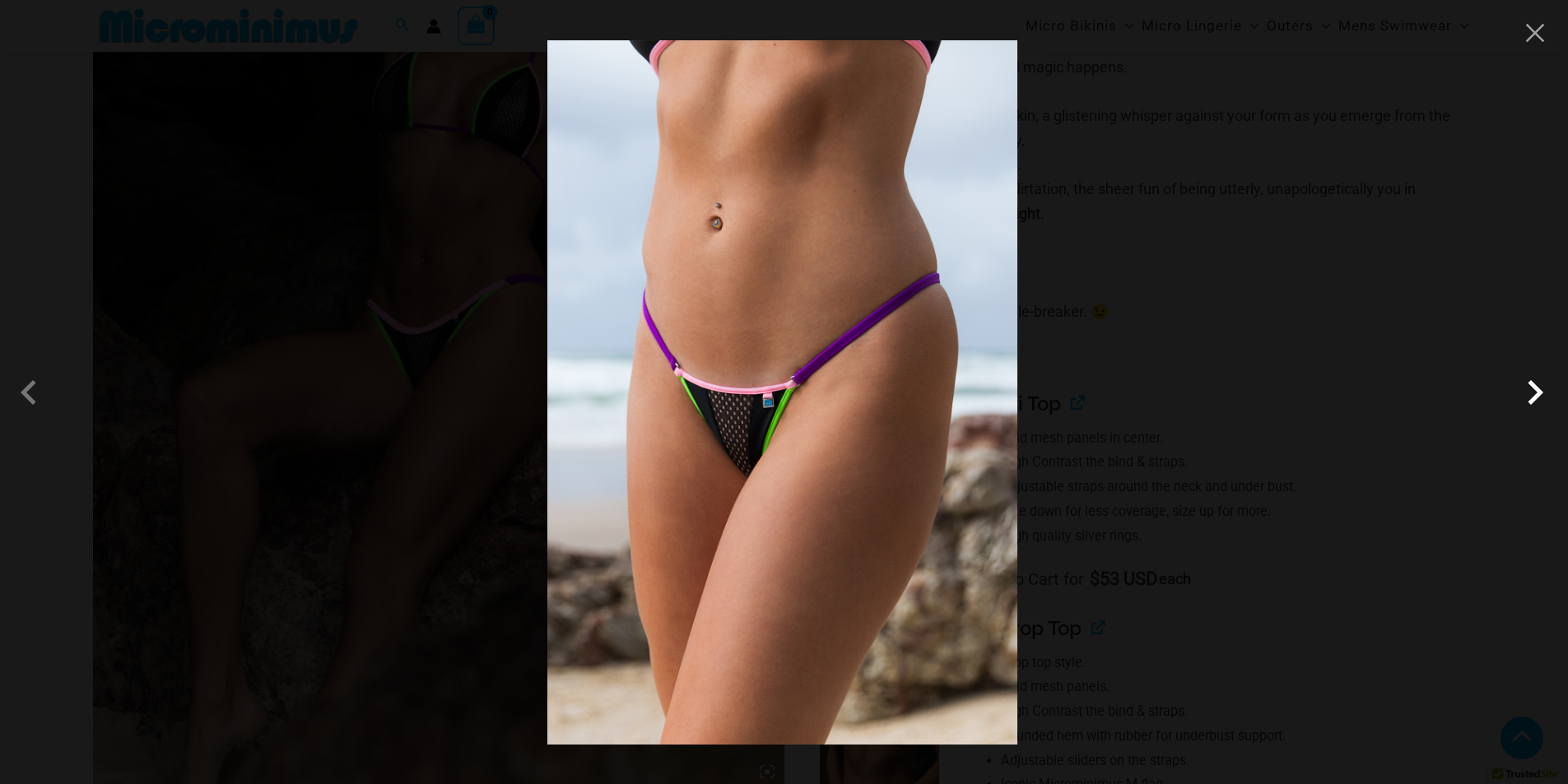
click at [1539, 391] on span at bounding box center [1534, 392] width 49 height 49
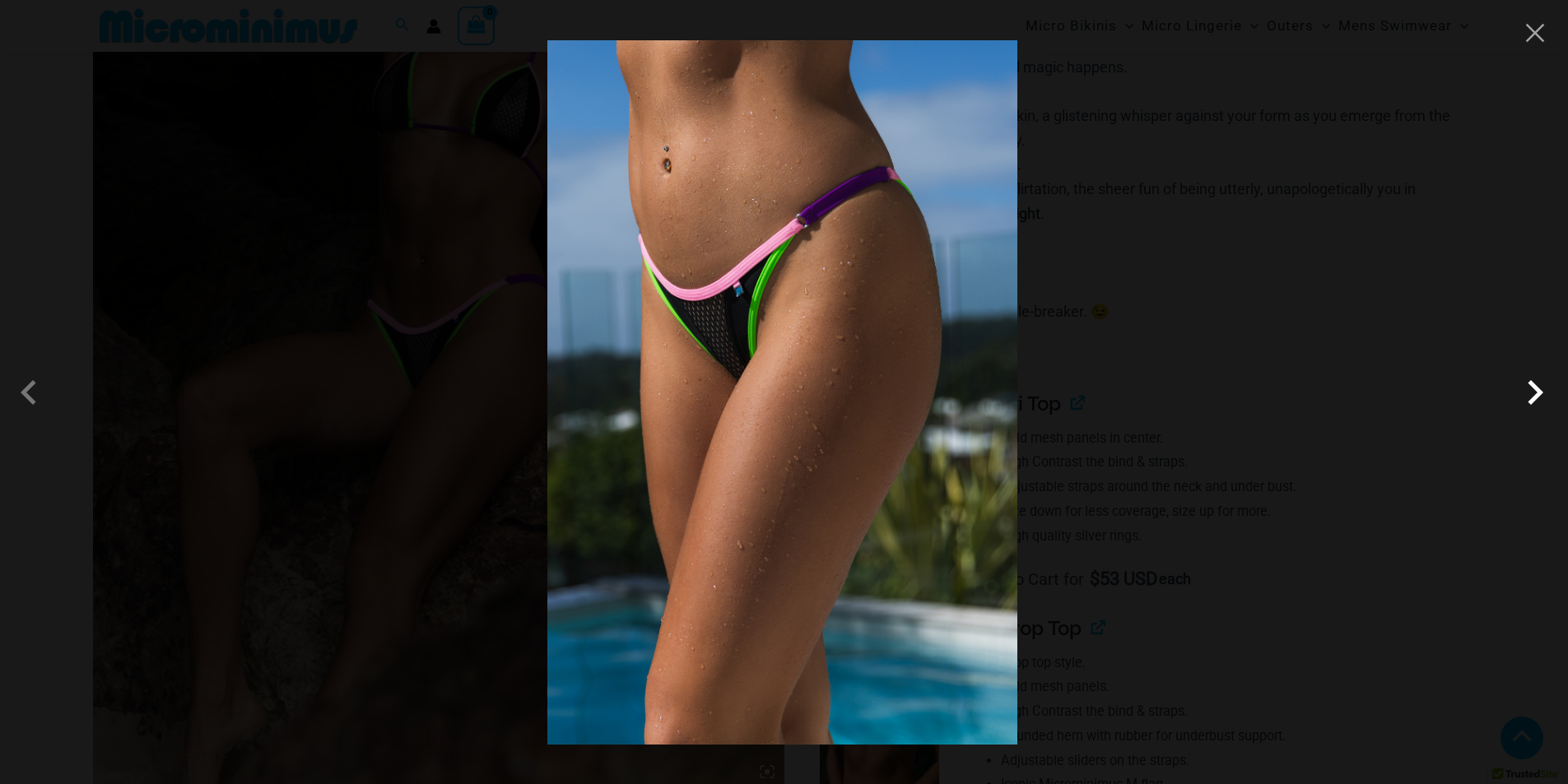
click at [1539, 391] on span at bounding box center [1534, 392] width 49 height 49
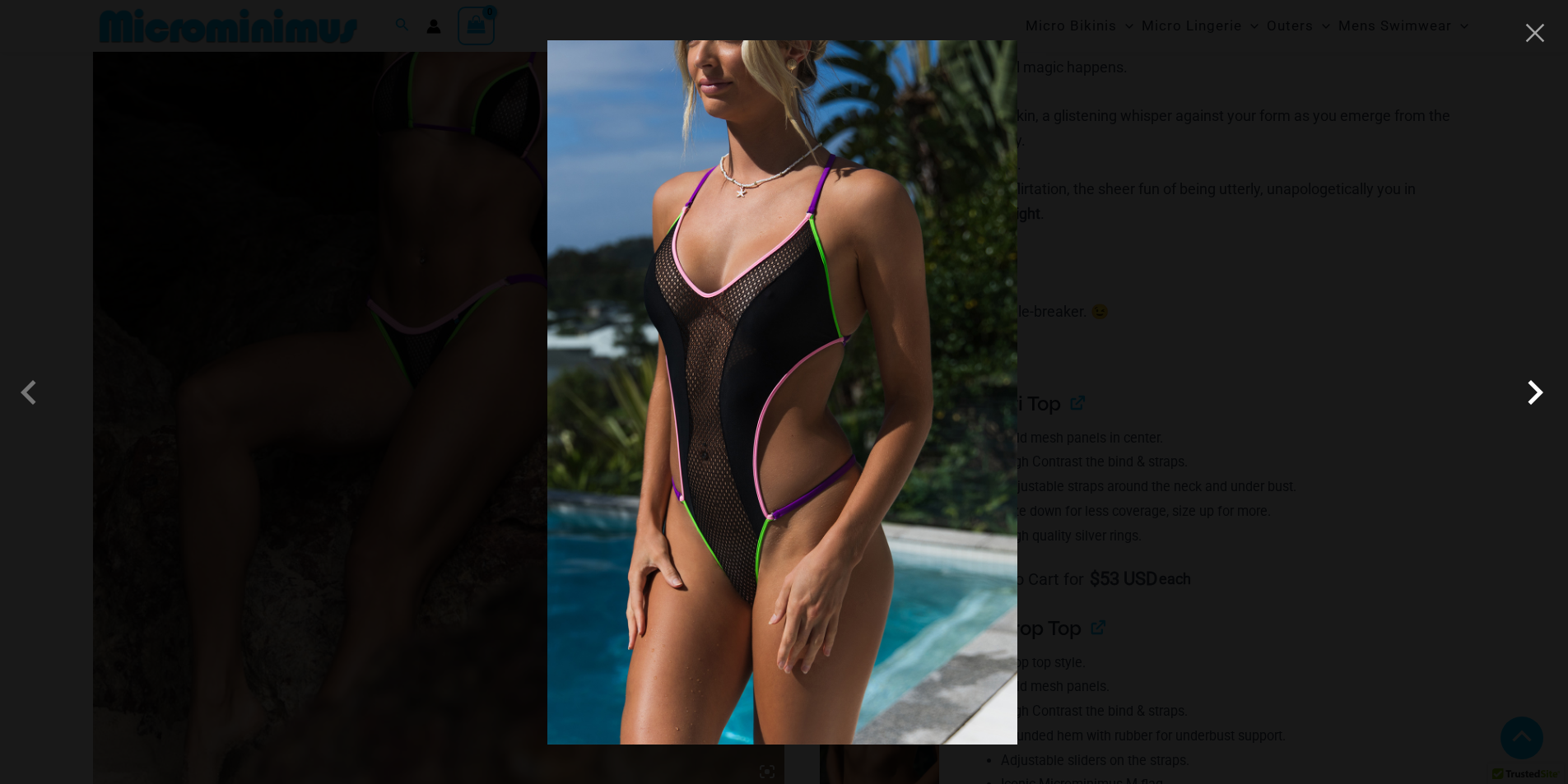
click at [1539, 391] on span at bounding box center [1534, 392] width 49 height 49
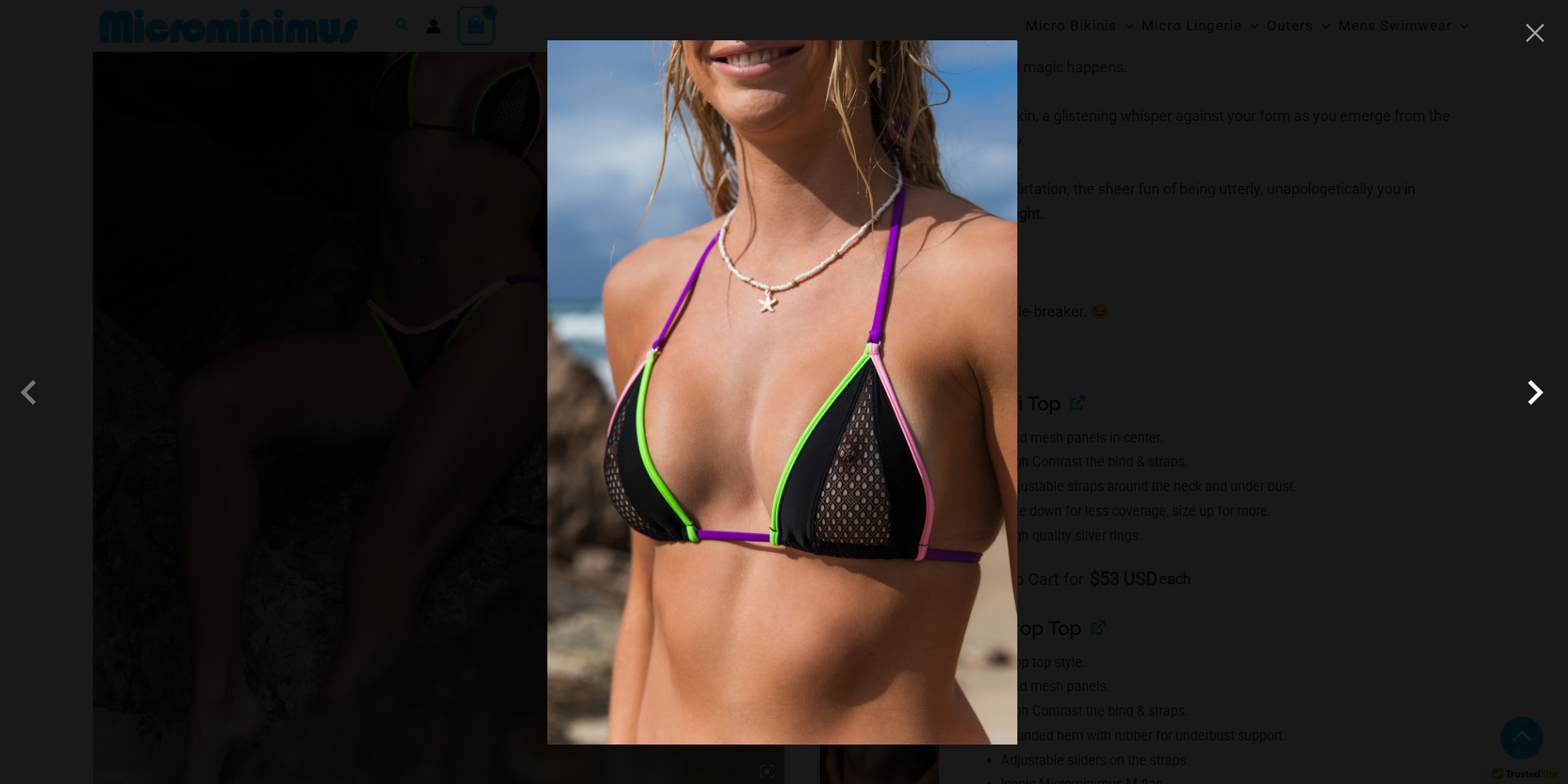
click at [1539, 391] on span at bounding box center [1534, 392] width 49 height 49
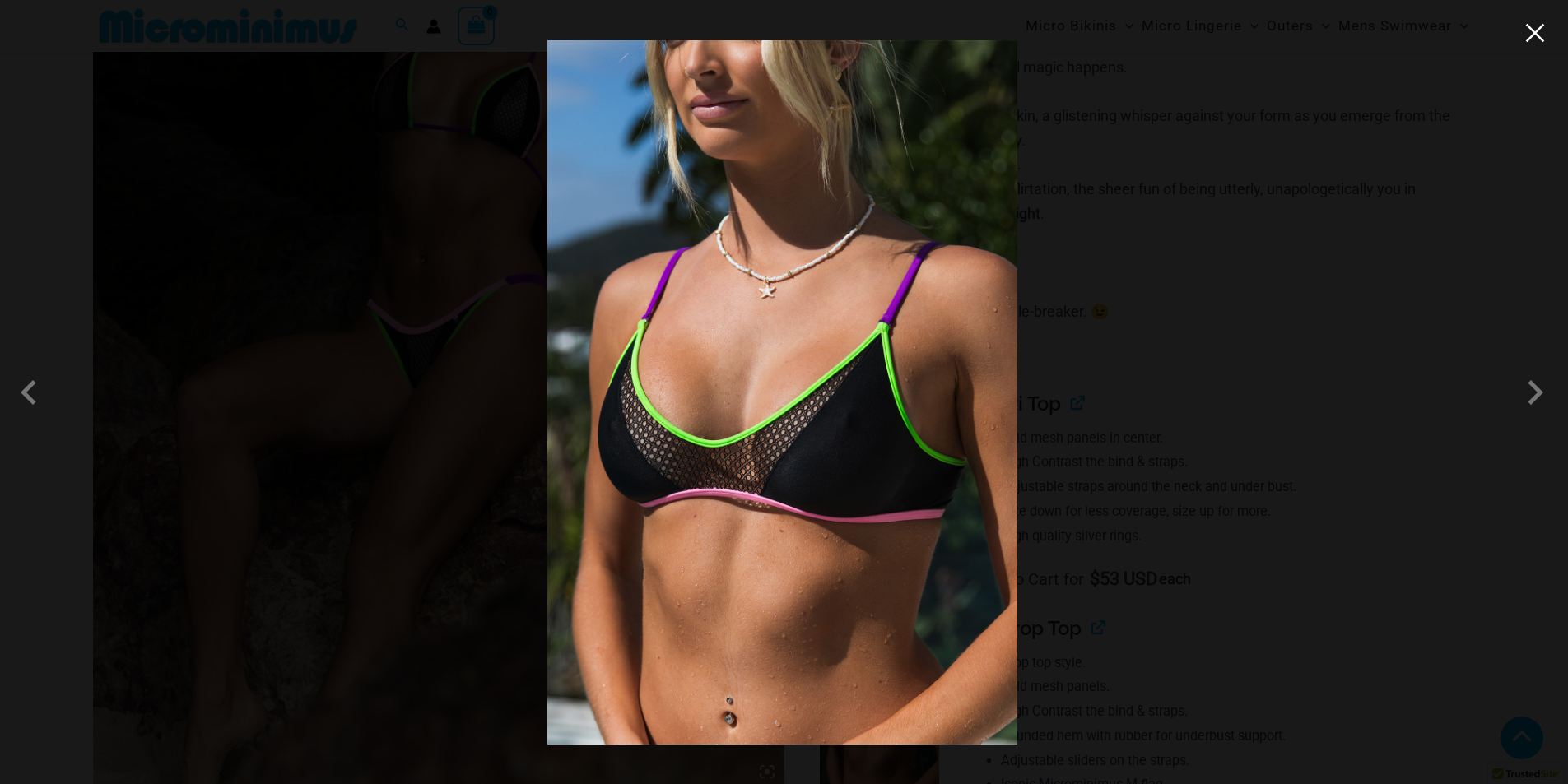
click at [1535, 37] on button "Close" at bounding box center [1534, 33] width 25 height 25
